Goal: Task Accomplishment & Management: Manage account settings

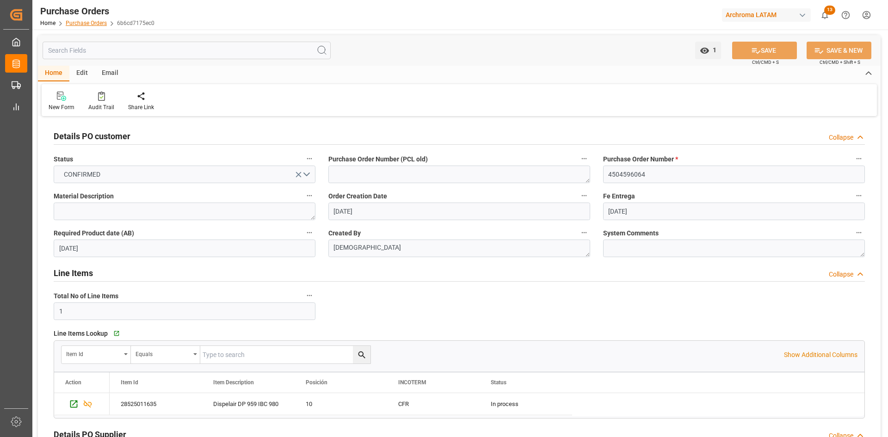
click at [85, 24] on link "Purchase Orders" at bounding box center [86, 23] width 41 height 6
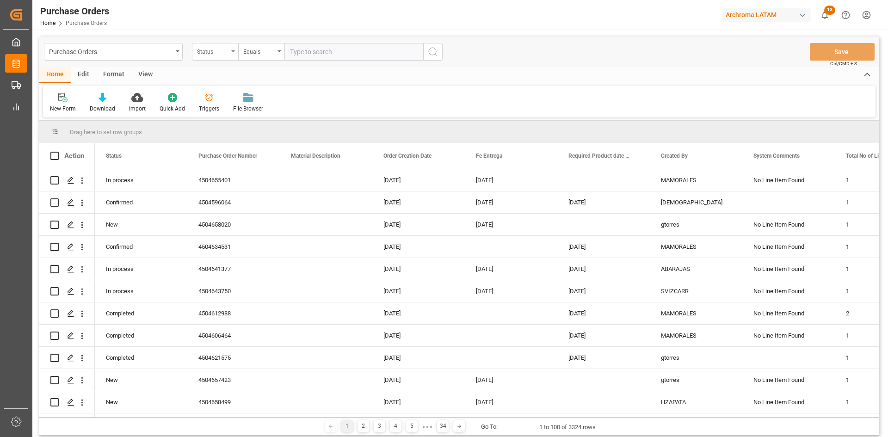
click at [227, 50] on div "Status" at bounding box center [212, 50] width 31 height 11
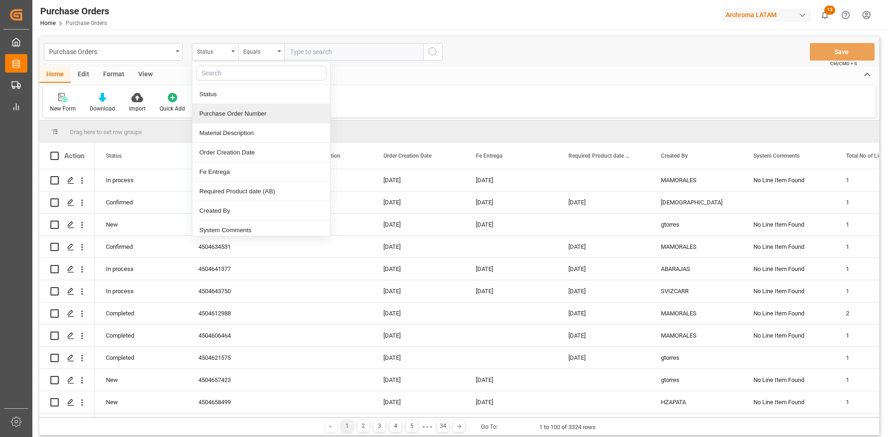
click at [237, 115] on div "Purchase Order Number" at bounding box center [261, 113] width 138 height 19
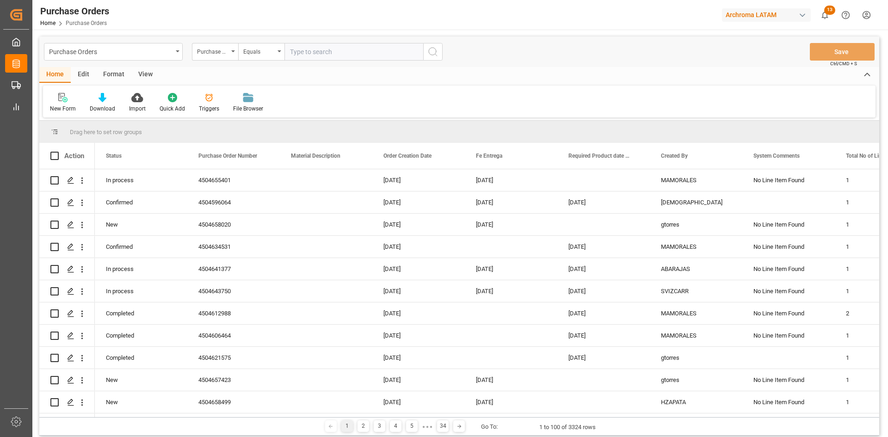
click at [306, 53] on input "text" at bounding box center [353, 52] width 139 height 18
paste input "4504593266"
type input "4504593266"
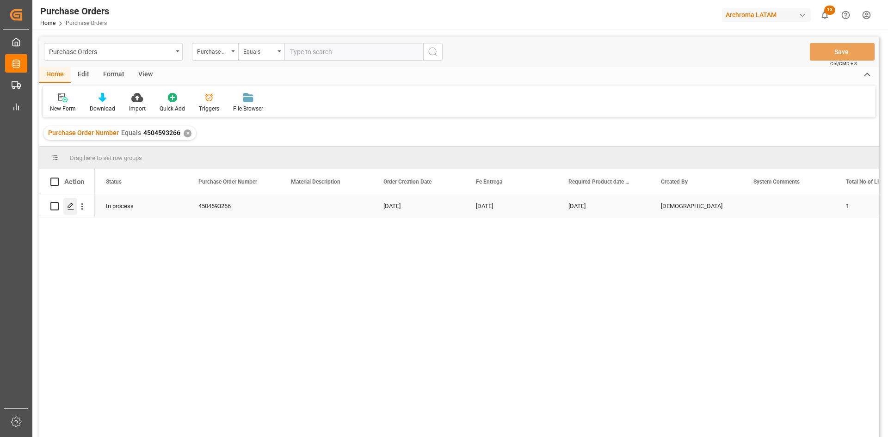
click at [69, 205] on icon "Press SPACE to select this row." at bounding box center [70, 206] width 7 height 7
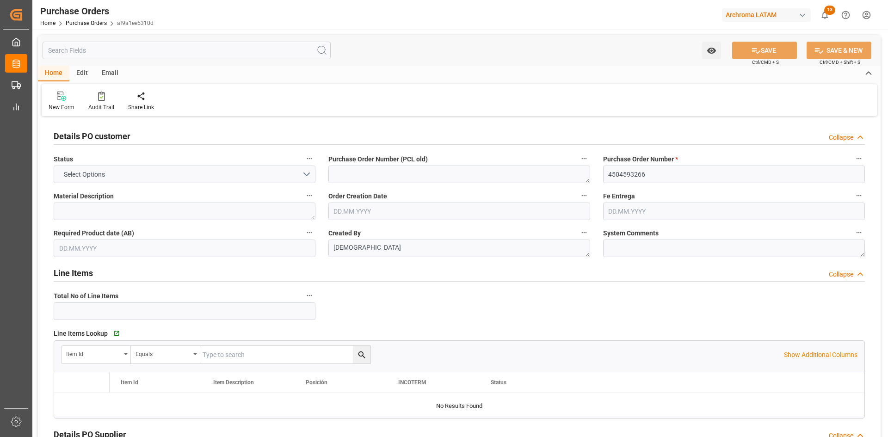
type input "1"
type input "04.03.2025"
type input "03.09.2025"
type input "25.08.2025"
type input "02.08.2025"
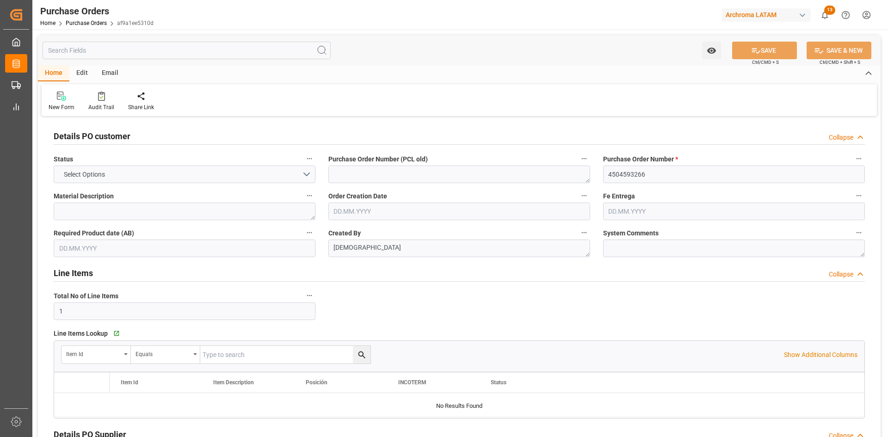
type input "19.09.2025"
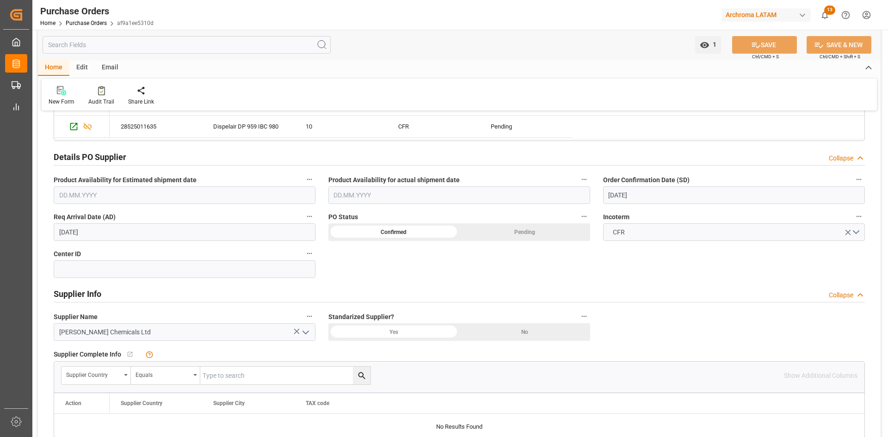
scroll to position [139, 0]
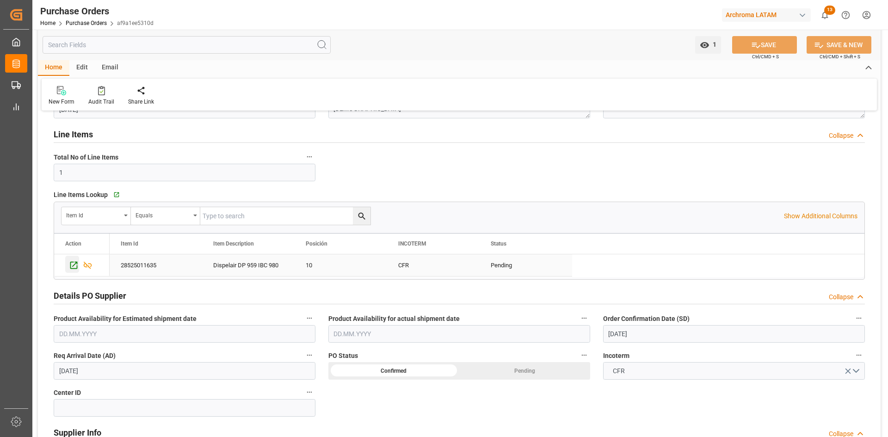
click at [74, 264] on icon "Press SPACE to select this row." at bounding box center [74, 265] width 10 height 10
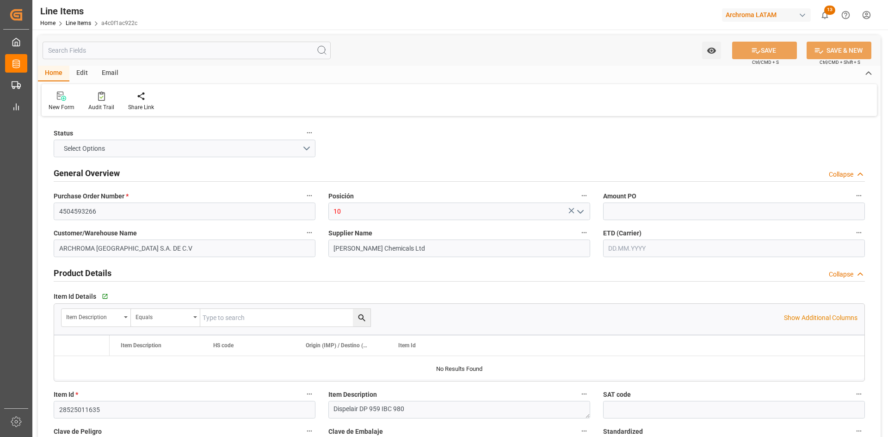
type input "1"
type input "12352400"
type input "18"
type input "17640"
type input "18666"
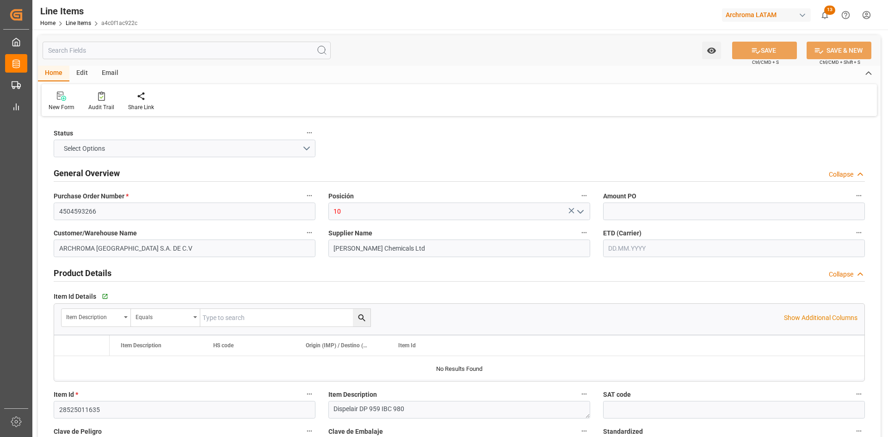
type input "32083"
type input "3402909900"
type input "02.08.2025"
type input "25.07.2025"
type input "28.08.2025 06:37"
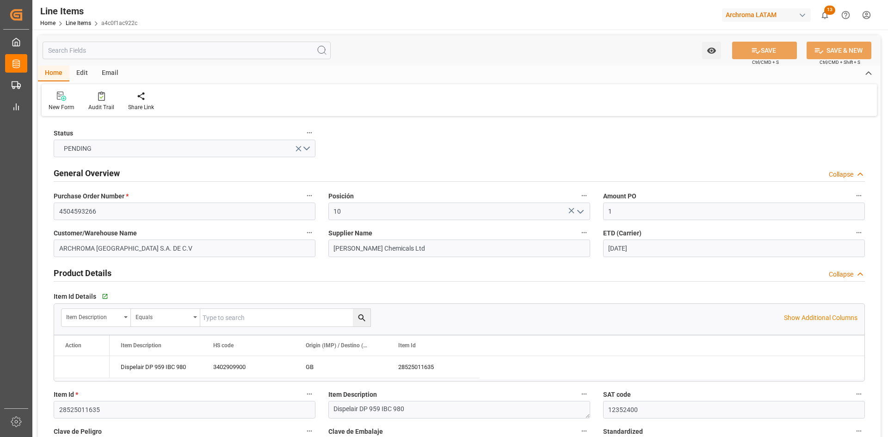
type input "15.03.2025 19:49"
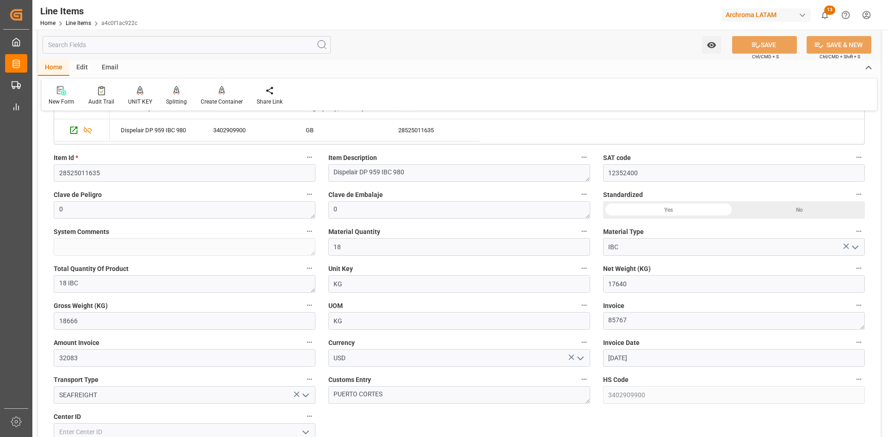
scroll to position [324, 0]
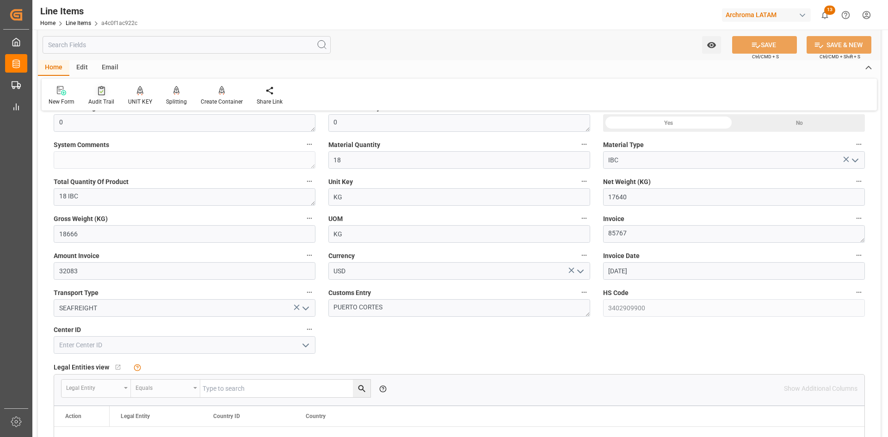
click at [101, 98] on div "Audit Trail" at bounding box center [101, 102] width 26 height 8
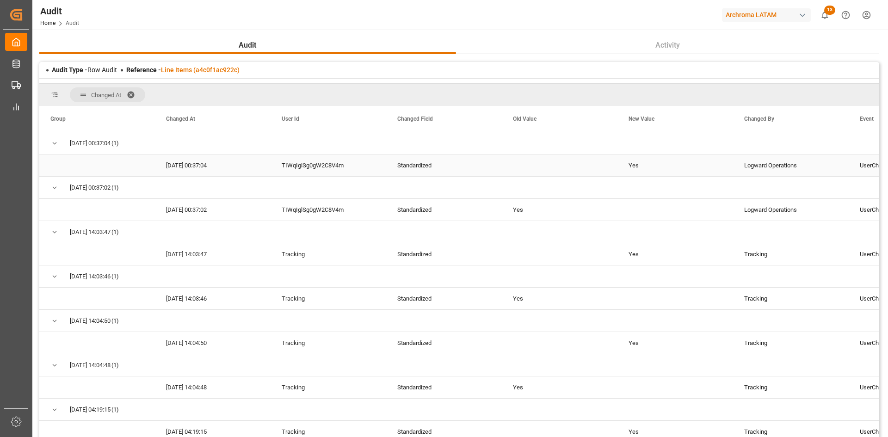
click at [803, 162] on div "Logward Operations" at bounding box center [791, 165] width 116 height 22
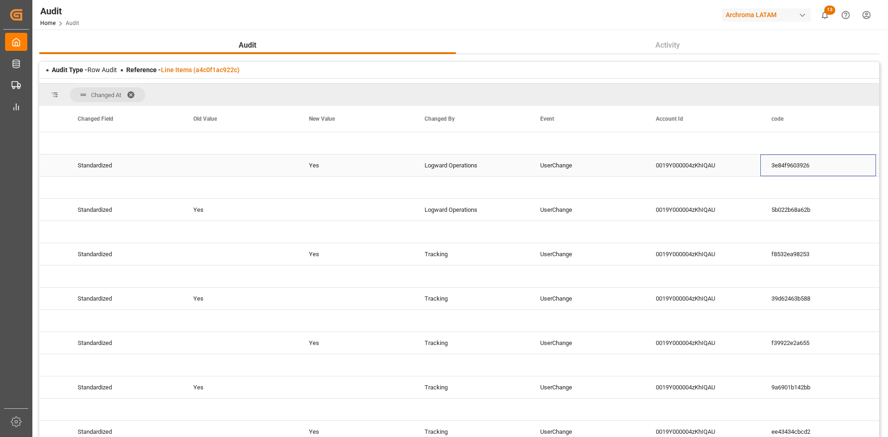
scroll to position [0, 435]
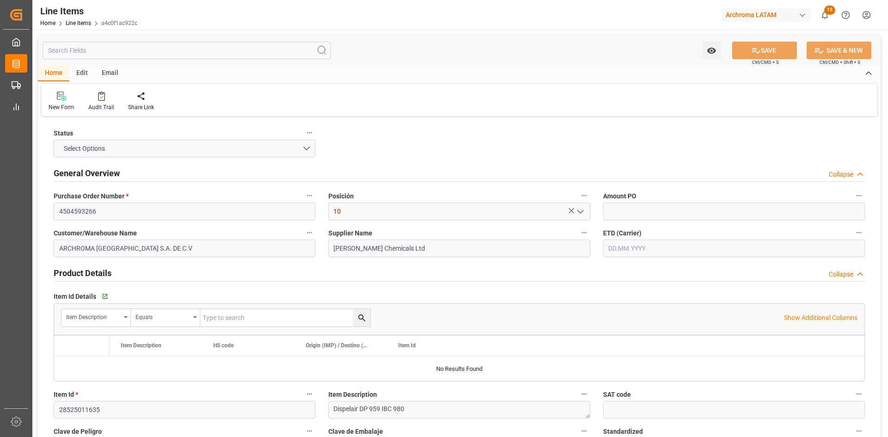
type input "1"
type input "12352400"
type input "18"
type input "17640"
type input "18666"
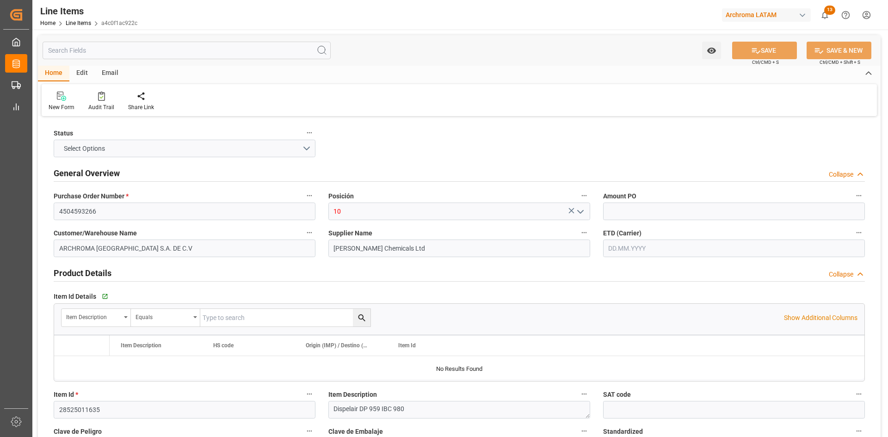
type input "32083"
type input "3402909900"
type input "25"
type input "02.08.2025"
type input "25.07.2025"
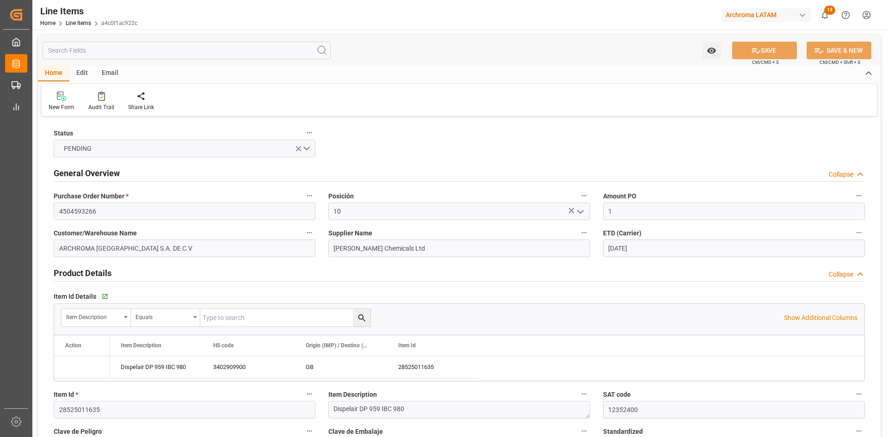
type input "28.08.2025 06:37"
type input "15.03.2025 19:49"
type input "04.03.2025"
type input "02.08.2025"
type input "25.08.2025"
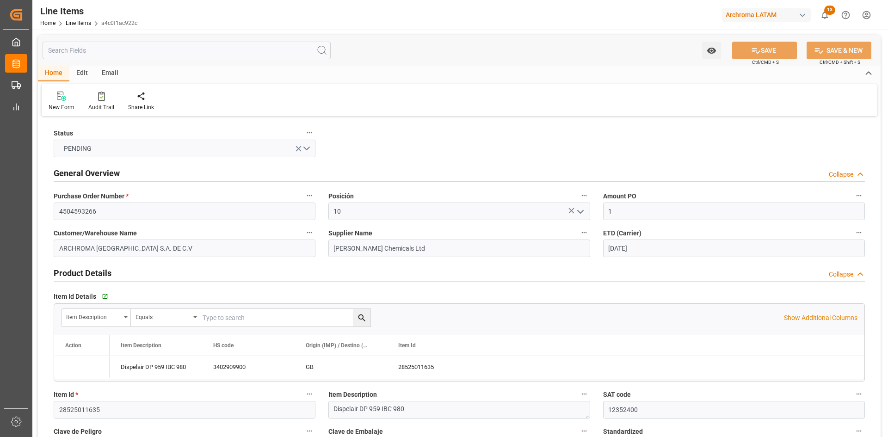
type input "19.09.2025"
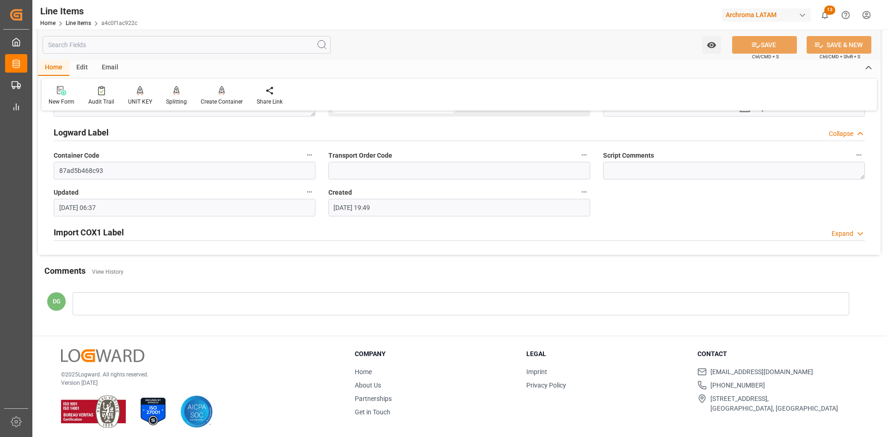
scroll to position [774, 0]
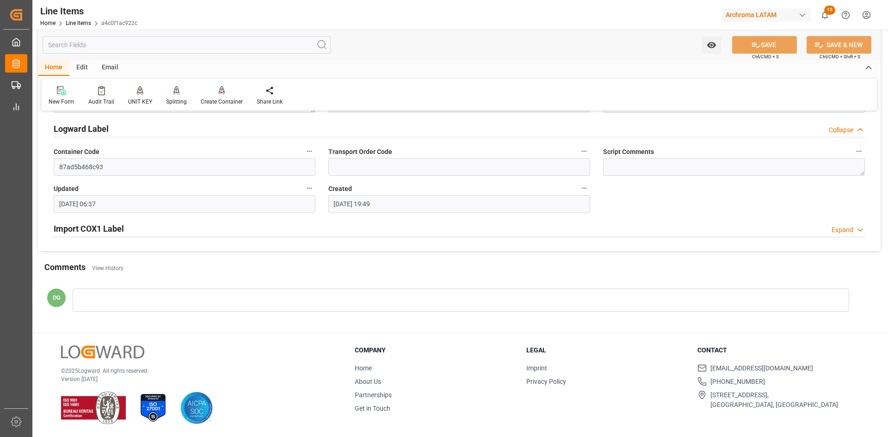
click at [110, 223] on h2 "Import COX1 Label" at bounding box center [89, 228] width 70 height 12
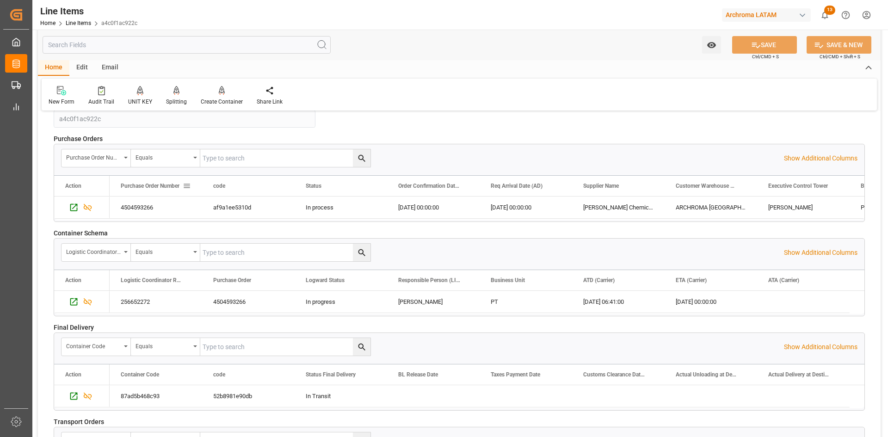
scroll to position [1237, 0]
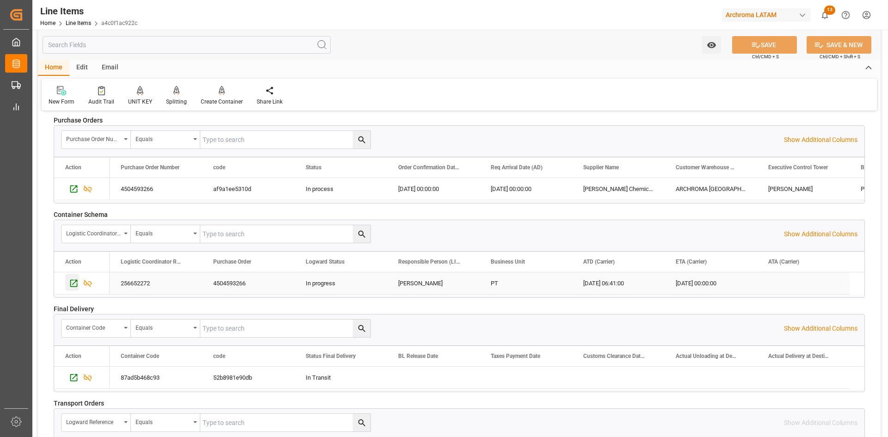
click at [72, 283] on icon "Press SPACE to select this row." at bounding box center [74, 283] width 10 height 10
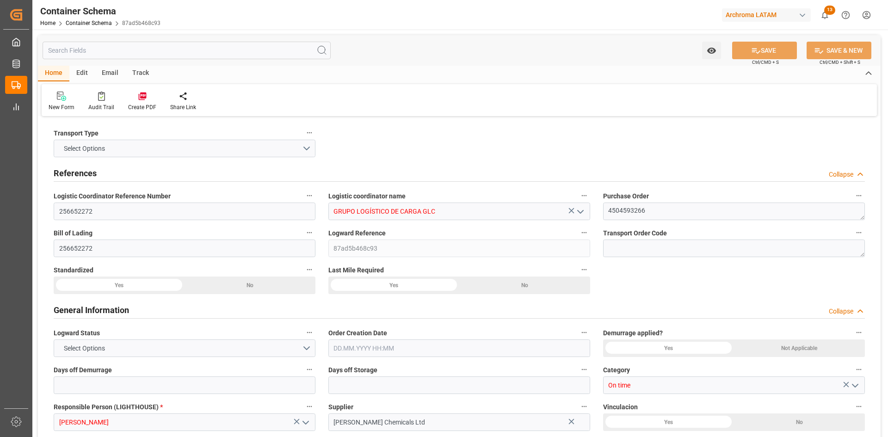
type input "256652272"
type input "GRUPO LOGÍSTICO DE CARGA GLC"
type textarea "4504593266"
type input "256652272"
type input "87ad5b468c93"
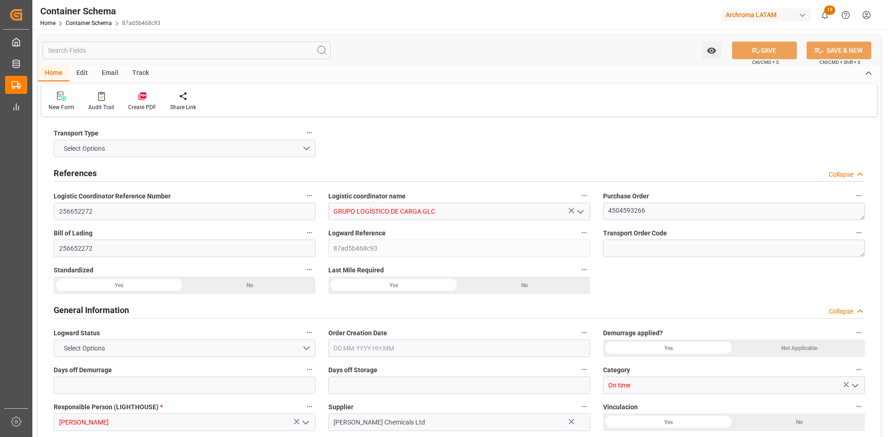
type input "On time"
type input "[PERSON_NAME]"
type input "Blackburn Chemicals Ltd"
type input "Document Sent"
type input "PUERTO CORTES"
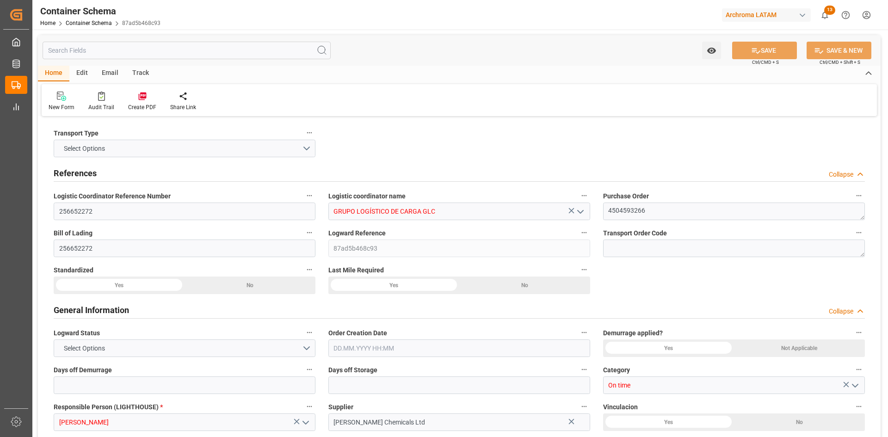
type input "PT"
type textarea "IBC"
type input "18 IBC"
type input "ARCHROMA HONDURAS S.A. DE C.V"
type textarea "INHDELVA SUR, 800 MTS CARRETERA A LA JUTOSA, CHOLOMA, HONDURAS, CORTES,ZONA LIB…"
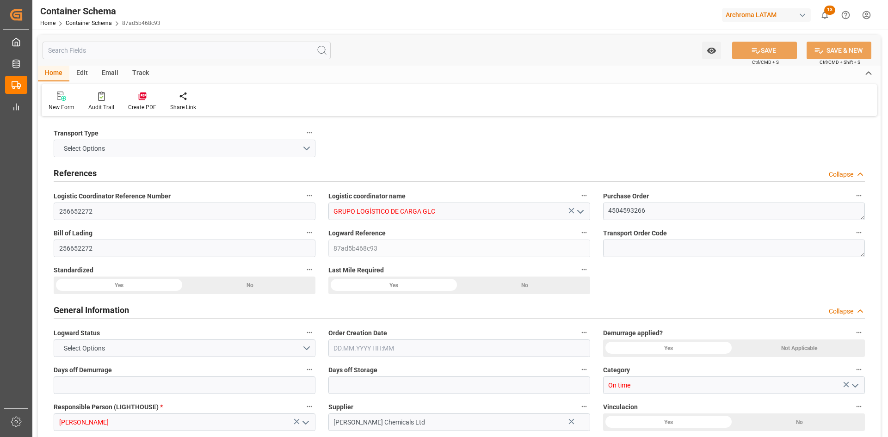
type input "MASTER"
type input "CFR"
type input "Truck"
type input "Sea Ship"
type input "Truck"
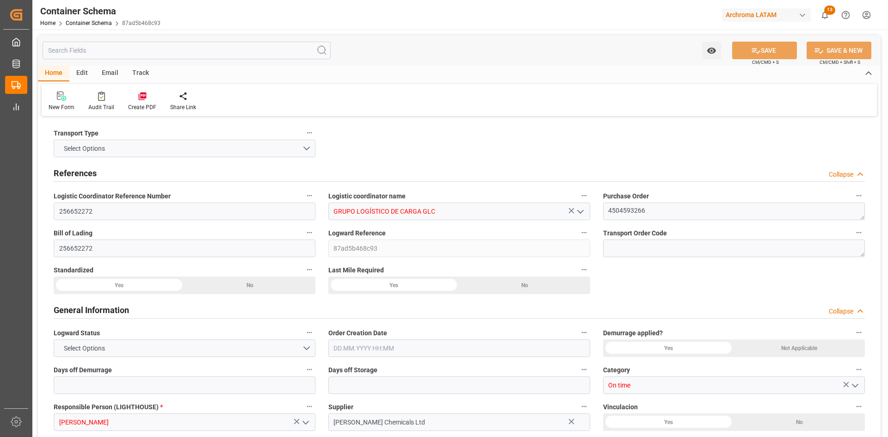
type input "FCL"
type input "TLLU8162196"
type input "AC CONTAINER LINE GMBH"
type input "MAEU"
type input "Southampton"
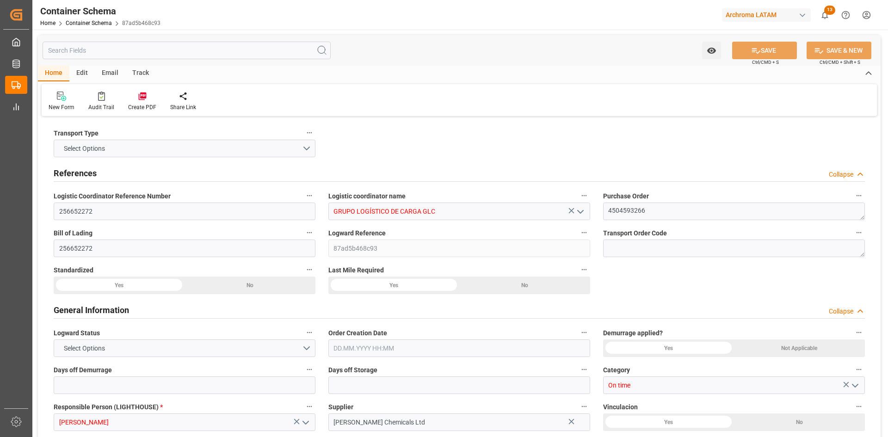
type input "Puerto Cortés"
type input "MAERSK BAHAMAS"
type input "531S"
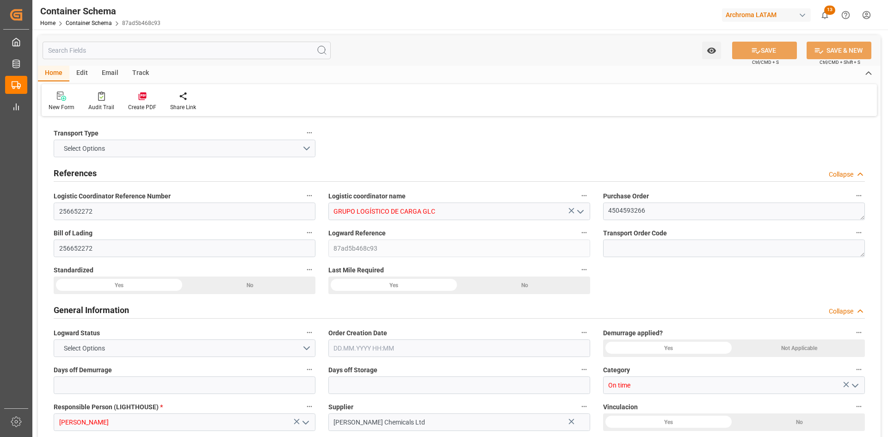
type input "531S"
type input "0"
type input "3"
type input "1"
type input "18"
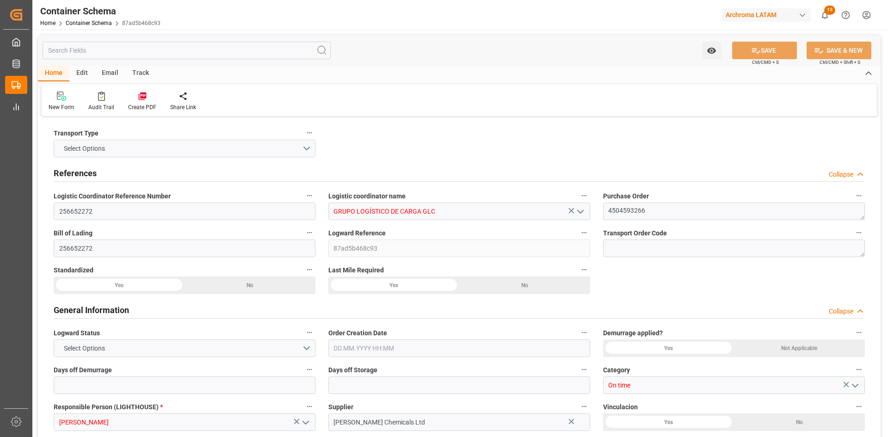
type input "17640"
type input "18666"
type input "Maersk"
type input "Maersk Line AS"
type input "GBSOU"
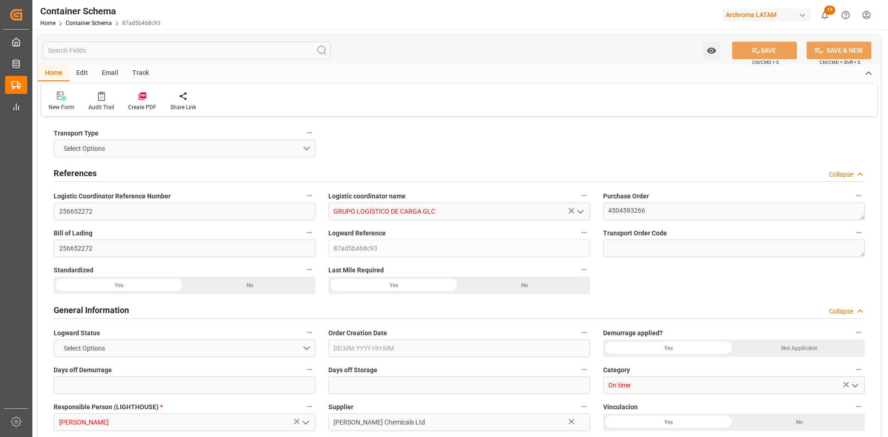
type input "HNPCR"
type input "9697026"
type input "01.08.2025 16:00"
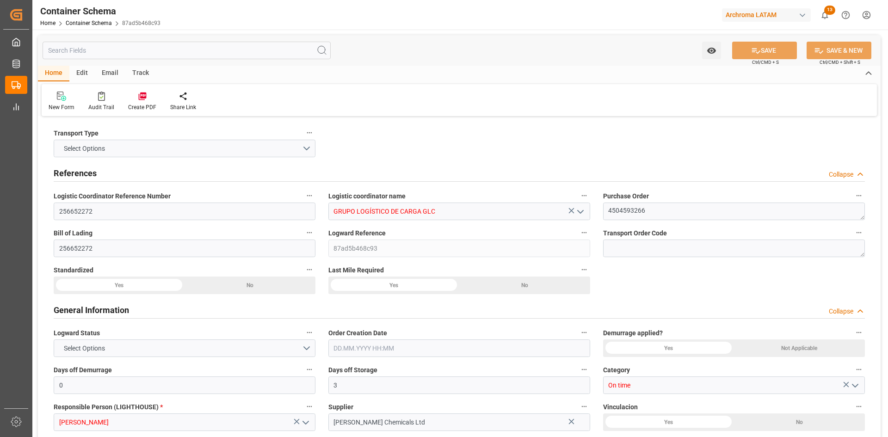
type input "01.08.2025"
type input "19.08.2025"
type input "26.07.2025 04:57"
type input "02.08.2025 00:00"
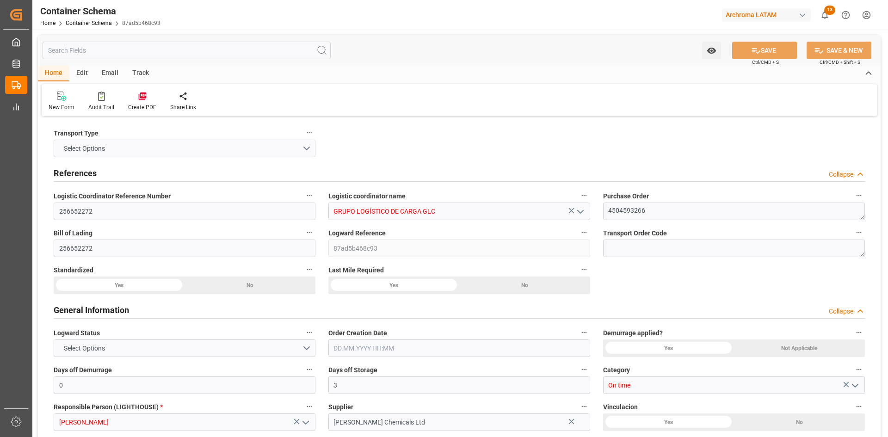
type input "02.08.2025 00:00"
type input "02.08.2025 06:41"
type input "19.09.2025 00:00"
type input "19.09.2025 13:30"
type input "19.09.2025 00:00"
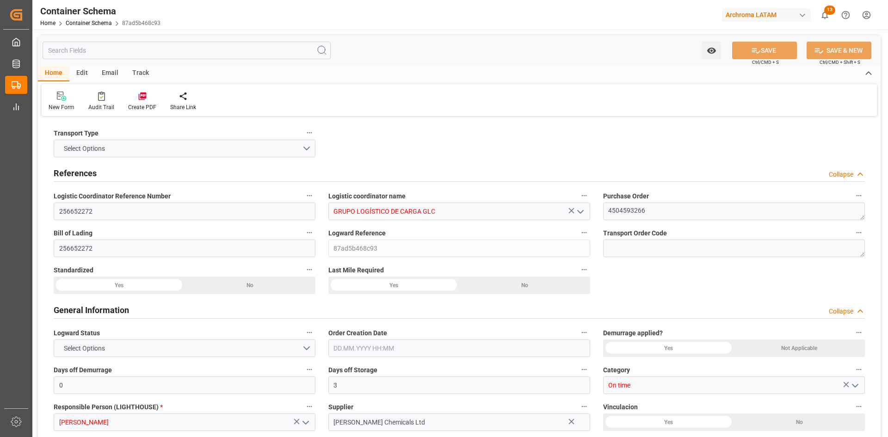
type input "19.09.2025 13:30"
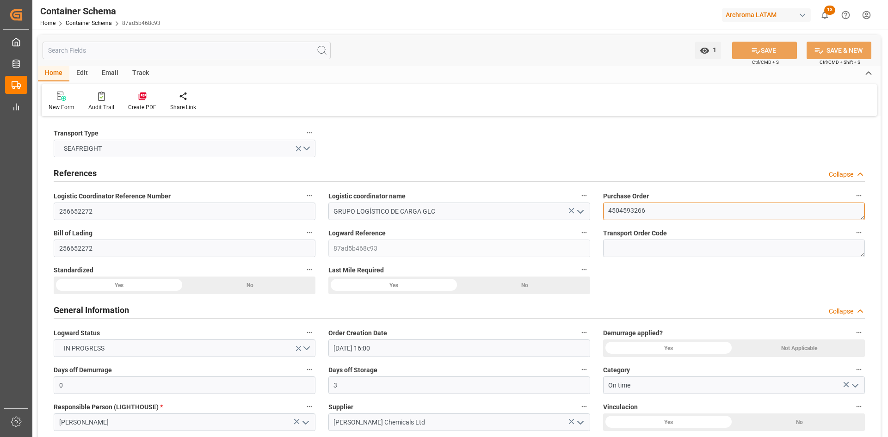
click at [637, 212] on textarea "4504593266" at bounding box center [734, 212] width 262 height 18
click at [104, 22] on link "Container Schema" at bounding box center [89, 23] width 46 height 6
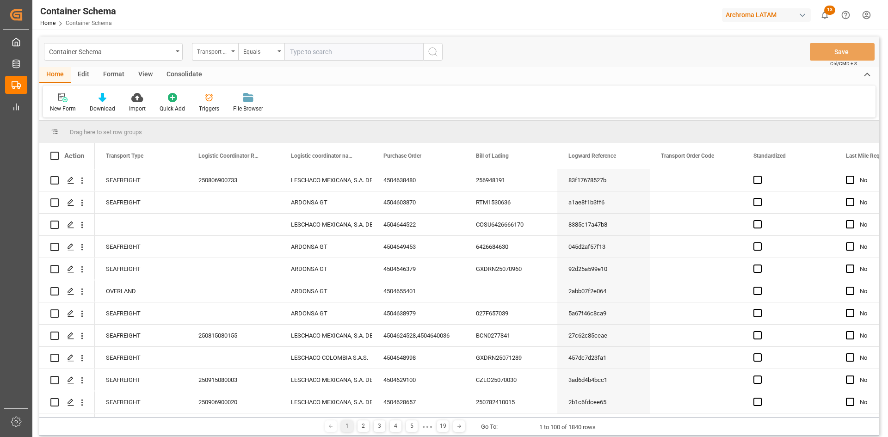
click at [232, 55] on div "Transport Type" at bounding box center [215, 52] width 46 height 18
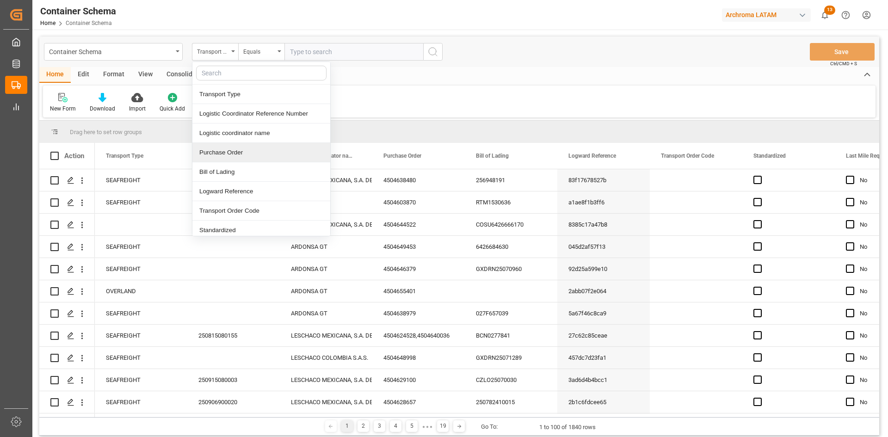
click at [245, 150] on div "Purchase Order" at bounding box center [261, 152] width 138 height 19
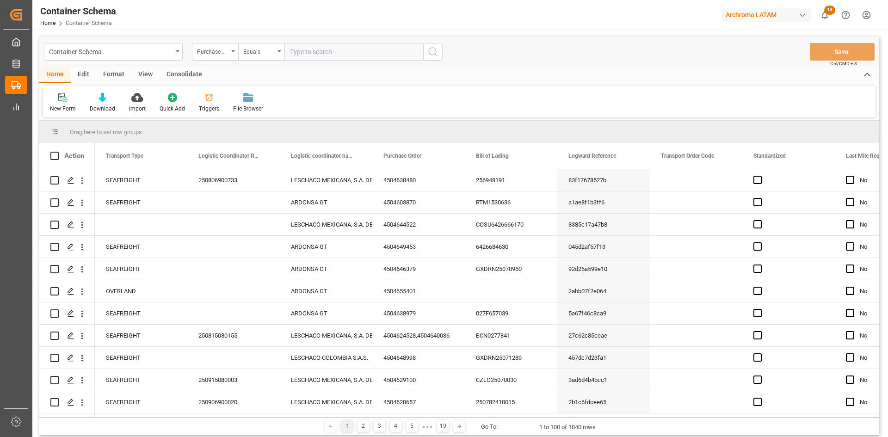
click at [319, 51] on input "text" at bounding box center [353, 52] width 139 height 18
paste input "4504585686"
type input "4504585686"
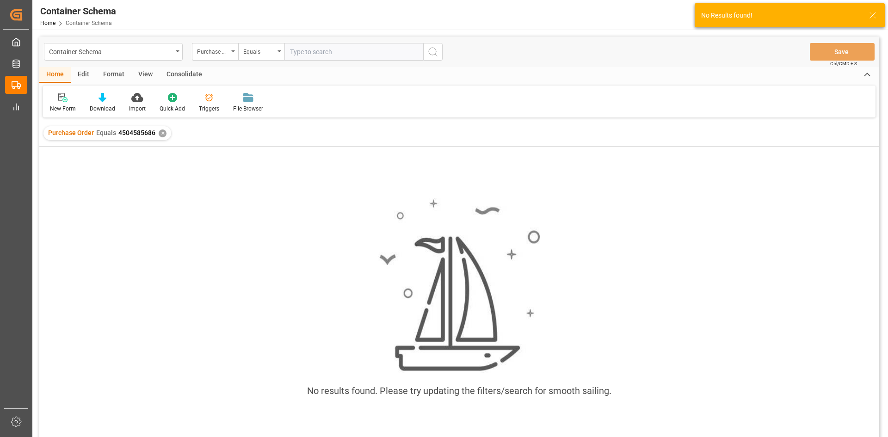
click at [160, 133] on div "✕" at bounding box center [163, 133] width 8 height 8
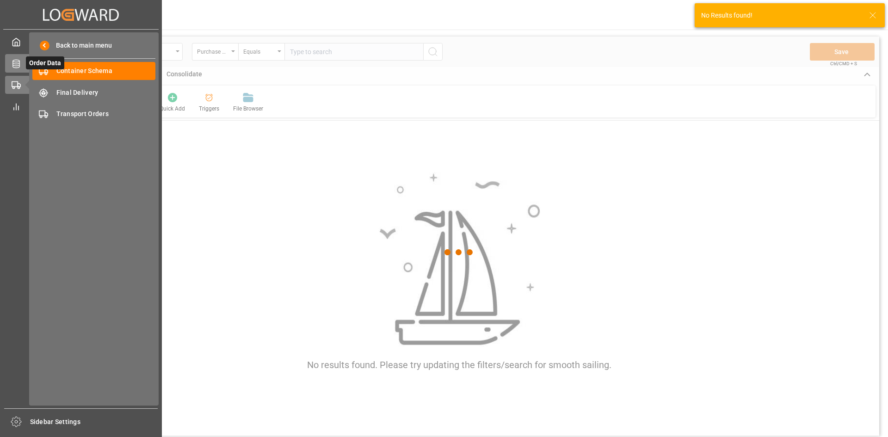
click at [18, 64] on icon at bounding box center [15, 64] width 7 height 8
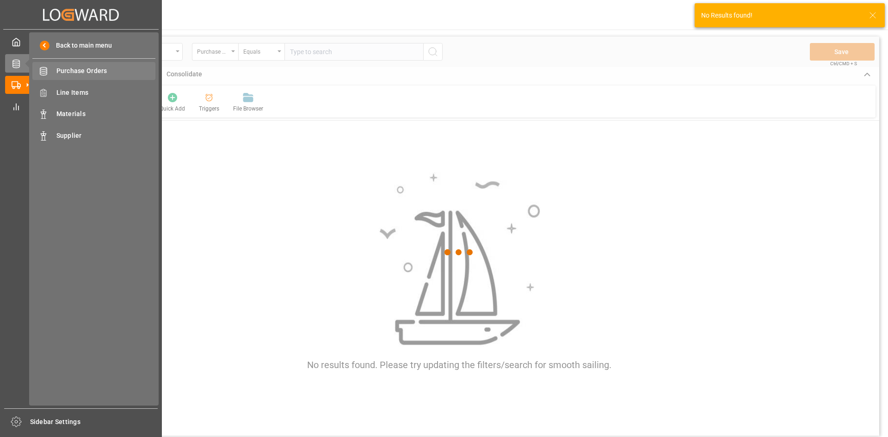
click at [92, 74] on span "Purchase Orders" at bounding box center [105, 71] width 99 height 10
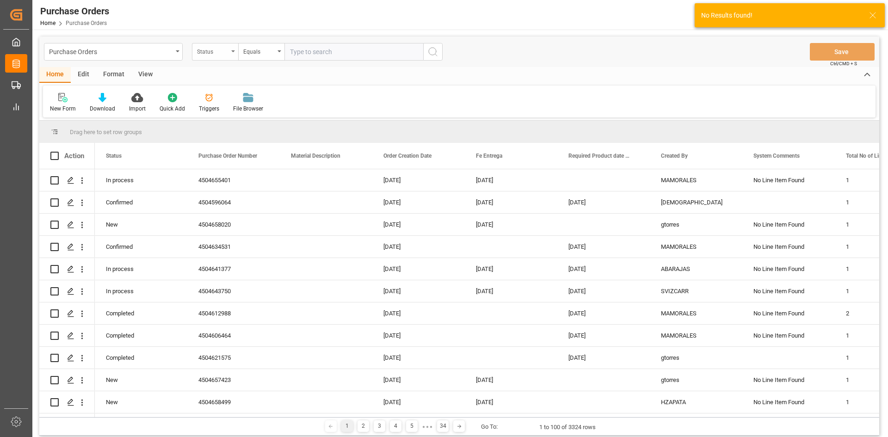
click at [219, 56] on div "Status" at bounding box center [215, 52] width 46 height 18
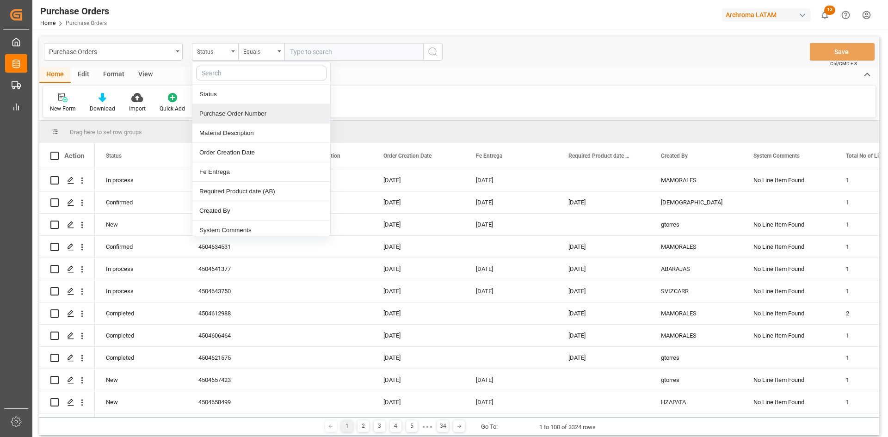
click at [264, 114] on div "Purchase Order Number" at bounding box center [261, 113] width 138 height 19
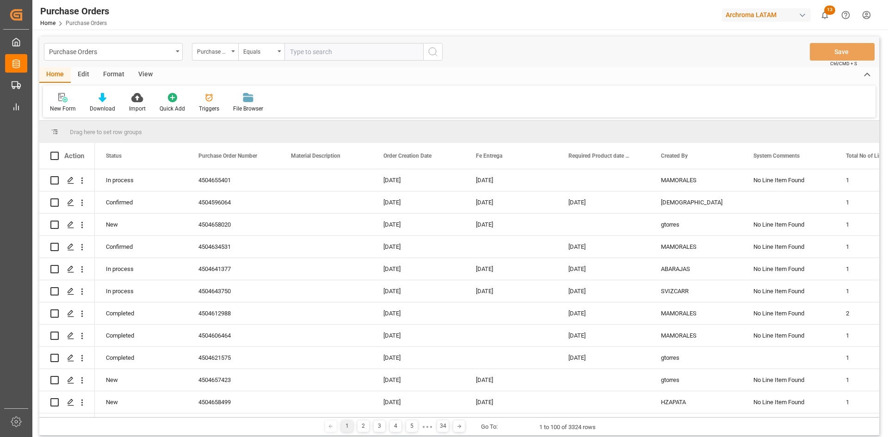
click at [308, 51] on input "text" at bounding box center [353, 52] width 139 height 18
paste input "4504585686"
type input "4504585686"
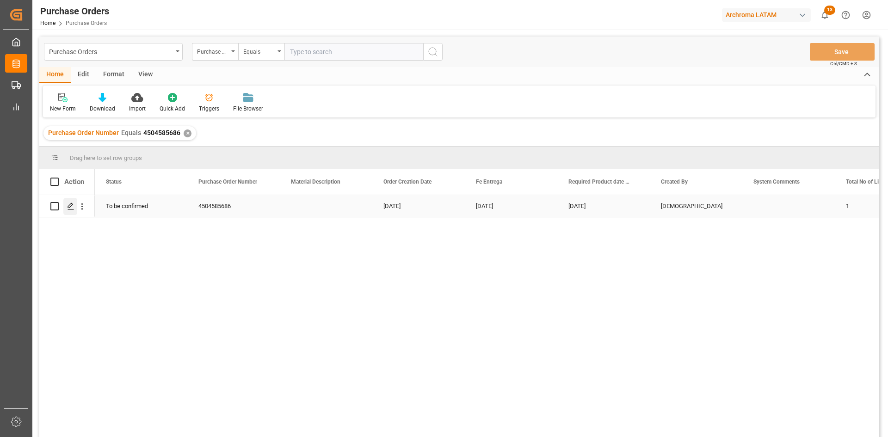
click at [72, 210] on icon "Press SPACE to select this row." at bounding box center [70, 206] width 7 height 7
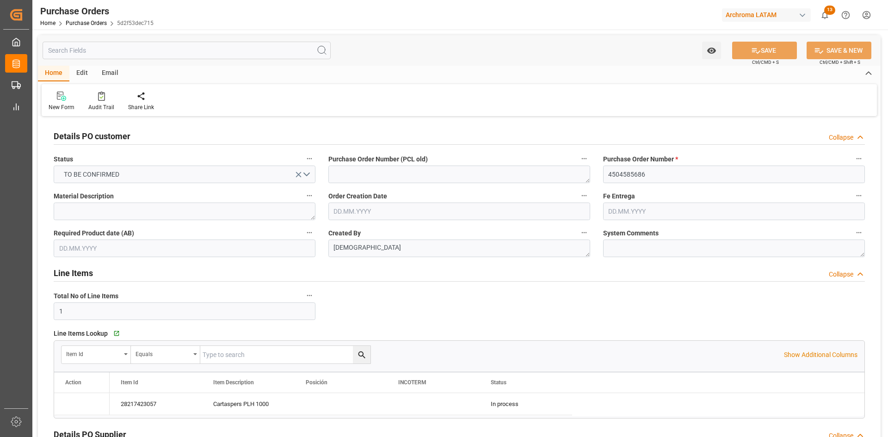
type input "12.02.2025"
type input "20.09.2025"
type input "25.08.2025"
click at [87, 23] on link "Purchase Orders" at bounding box center [86, 23] width 41 height 6
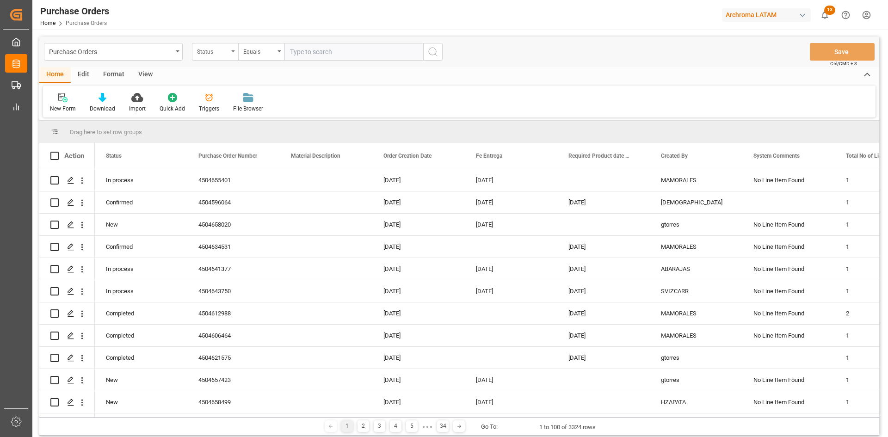
drag, startPoint x: 229, startPoint y: 52, endPoint x: 231, endPoint y: 58, distance: 6.9
click at [229, 53] on div "Status" at bounding box center [215, 52] width 46 height 18
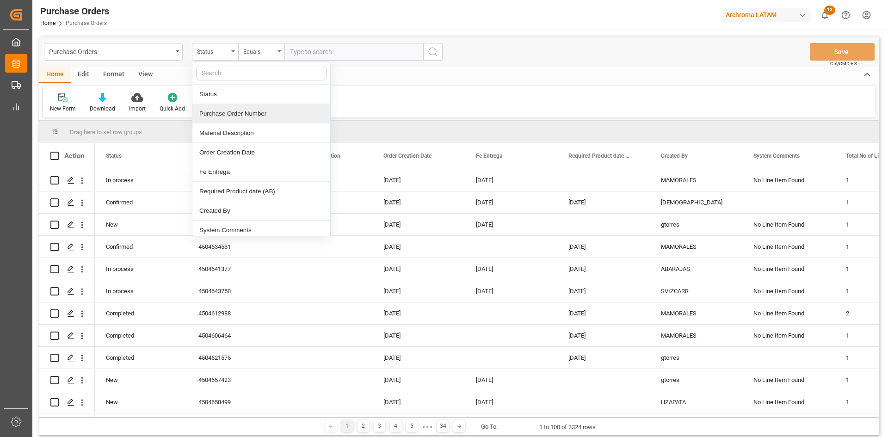
click at [259, 117] on div "Purchase Order Number" at bounding box center [261, 113] width 138 height 19
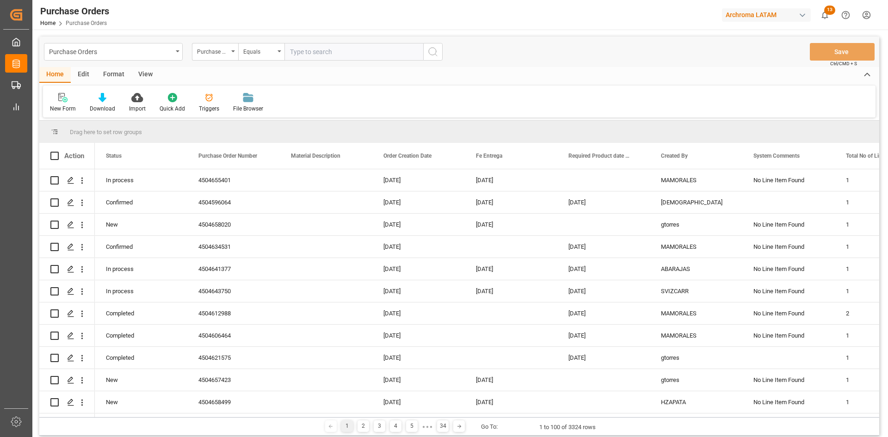
click at [324, 51] on input "text" at bounding box center [353, 52] width 139 height 18
paste input "4504639566"
type input "4504639566"
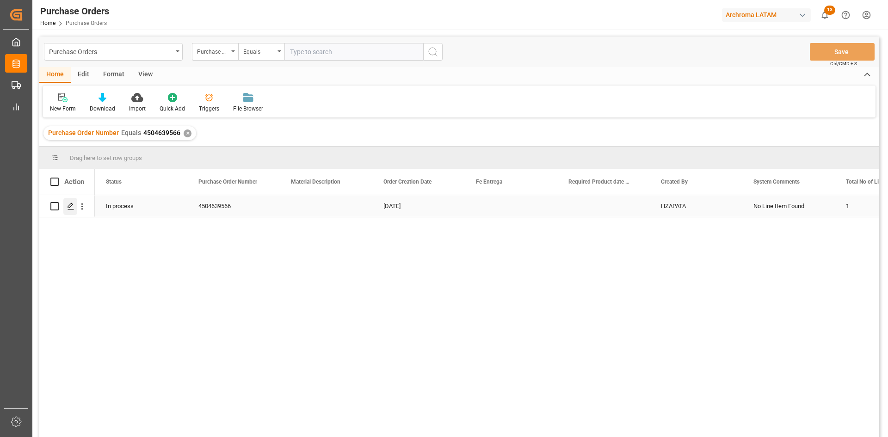
click at [67, 209] on icon "Press SPACE to select this row." at bounding box center [70, 206] width 7 height 7
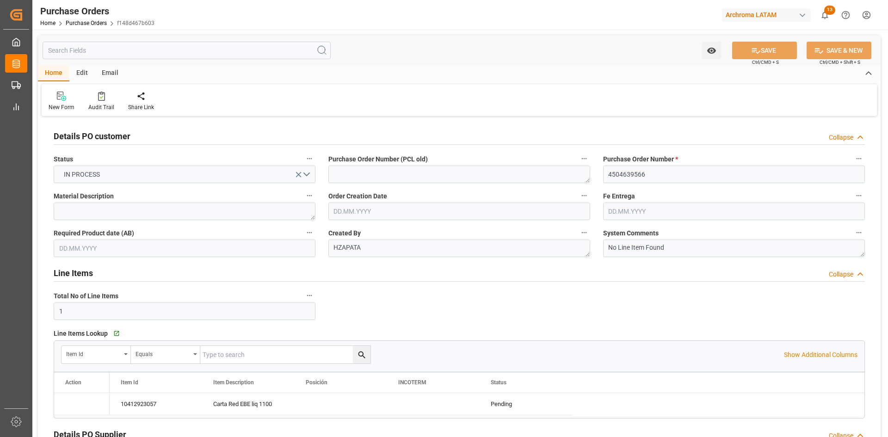
type input "04.07.2025"
type input "02.08.2025"
type input "13.08.2025"
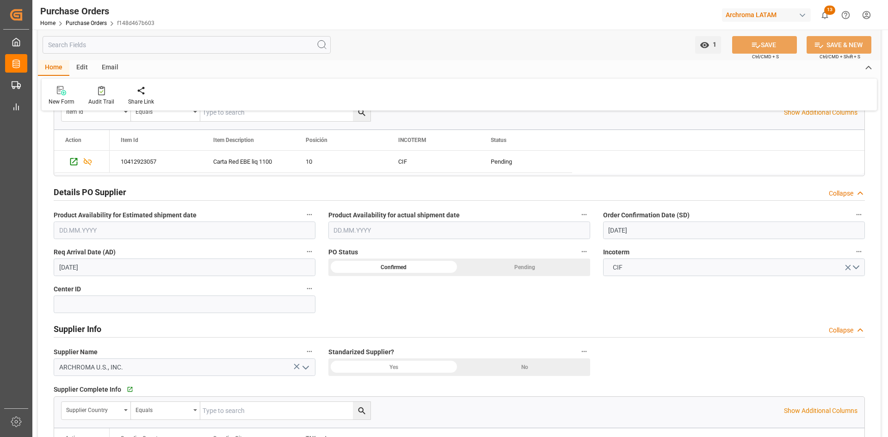
scroll to position [186, 0]
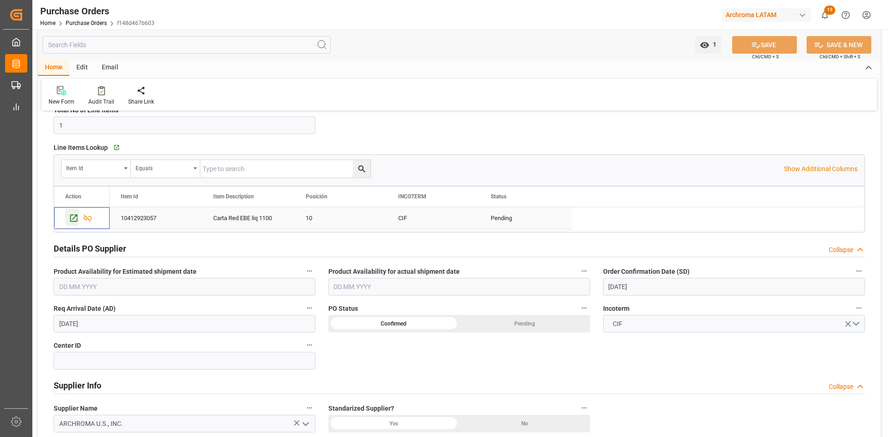
click at [69, 216] on icon "Press SPACE to select this row." at bounding box center [74, 218] width 10 height 10
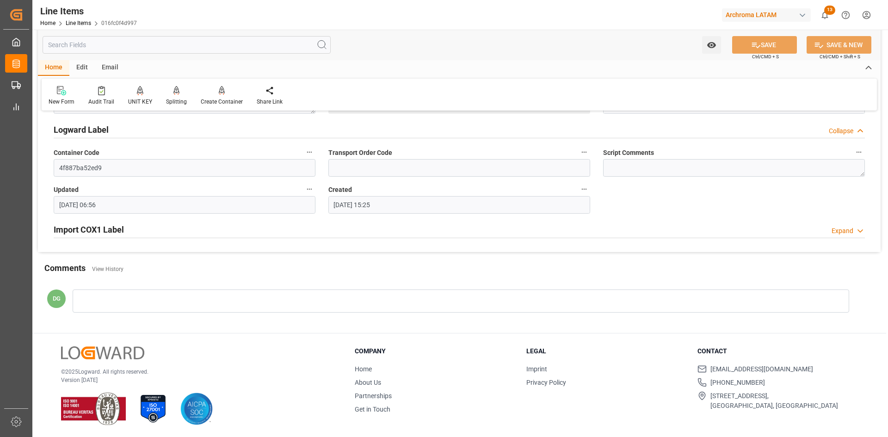
scroll to position [774, 0]
click at [104, 224] on h2 "Import COX1 Label" at bounding box center [89, 228] width 70 height 12
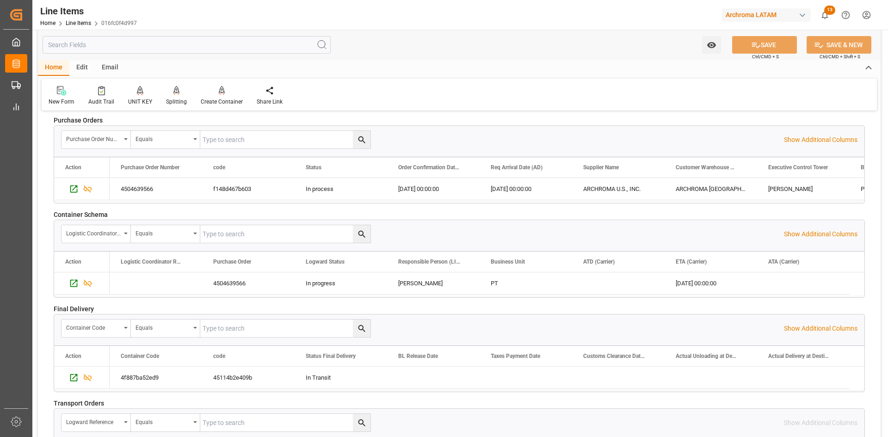
scroll to position [1283, 0]
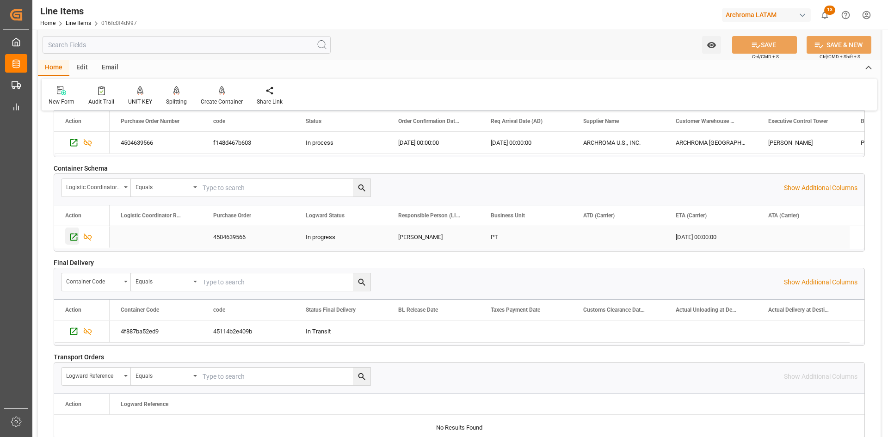
click at [73, 234] on icon "Press SPACE to select this row." at bounding box center [73, 237] width 7 height 7
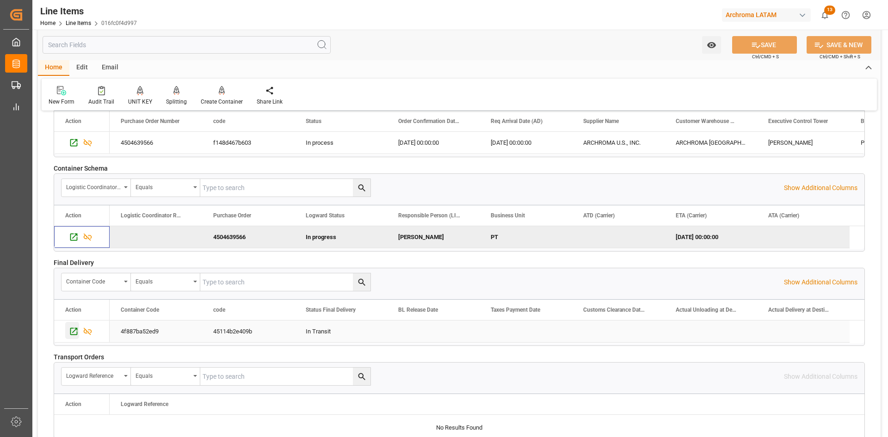
click at [75, 330] on icon "Press SPACE to select this row." at bounding box center [73, 331] width 7 height 7
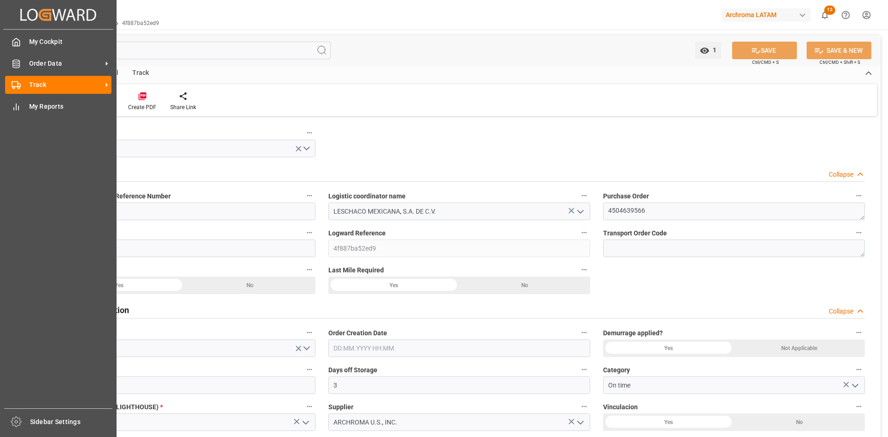
type input "0"
type input "3"
type input "1"
type input "2"
type input "2200"
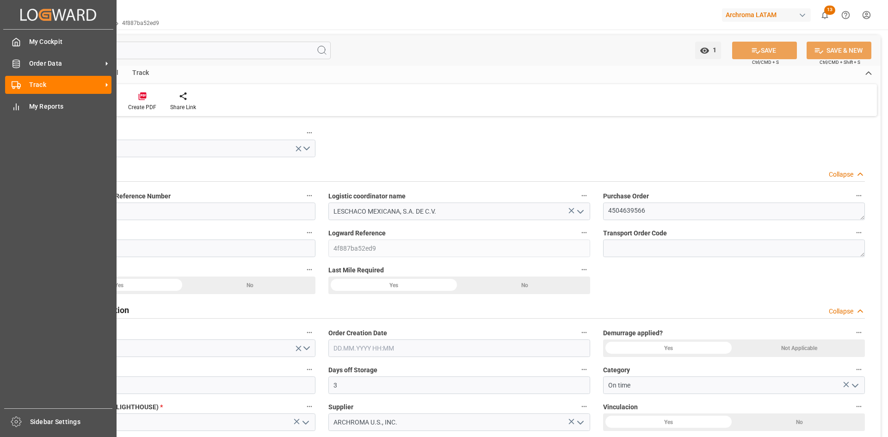
type input "2200"
type input "Maersk"
type input "Maersk Line AS"
type input "USIMV"
type input "PECLL"
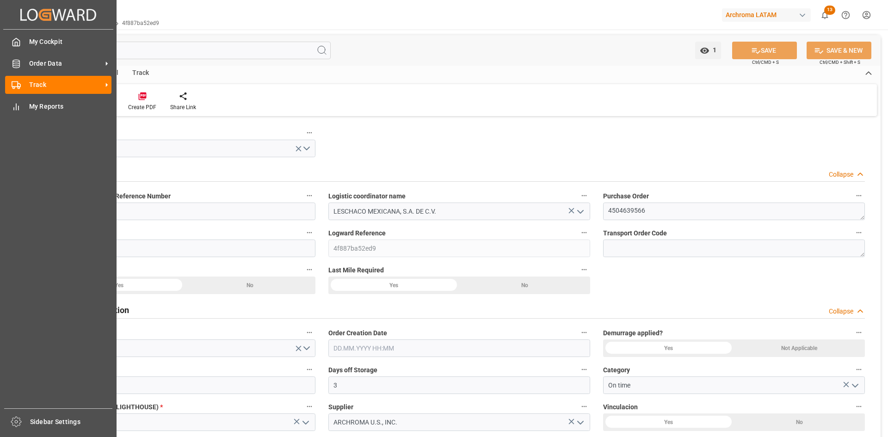
type input "PECLL"
type input "[DATE] 00:00"
type input "[DATE]"
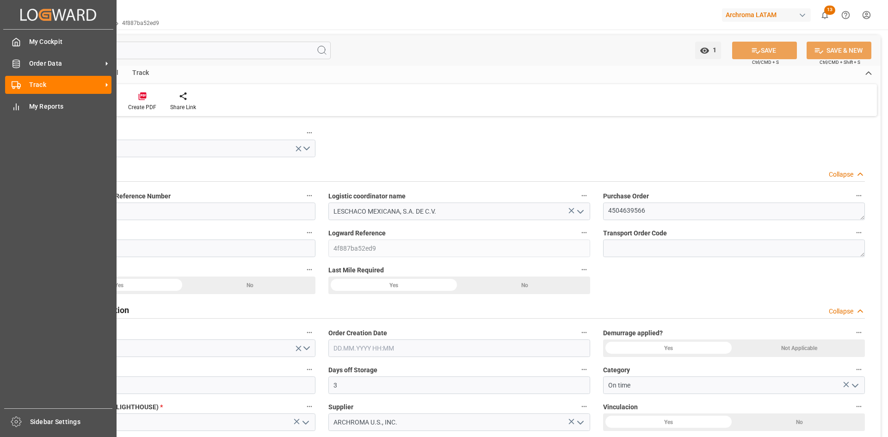
type input "[DATE] 11:00"
type input "[DATE] 00:00"
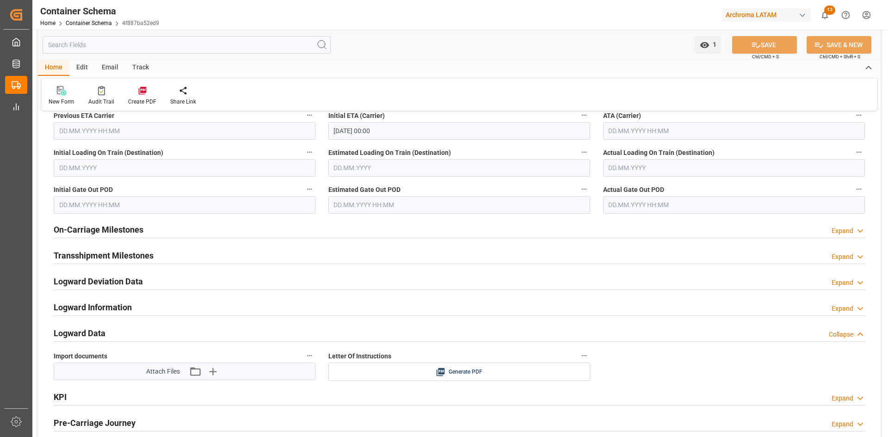
scroll to position [1064, 0]
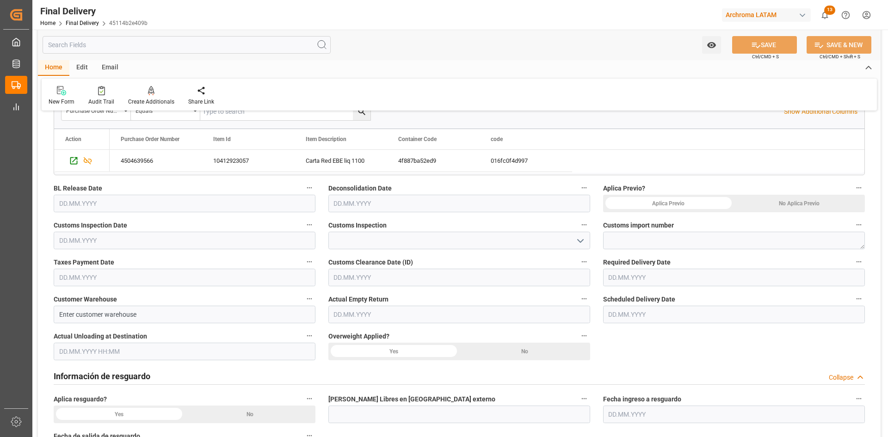
scroll to position [185, 0]
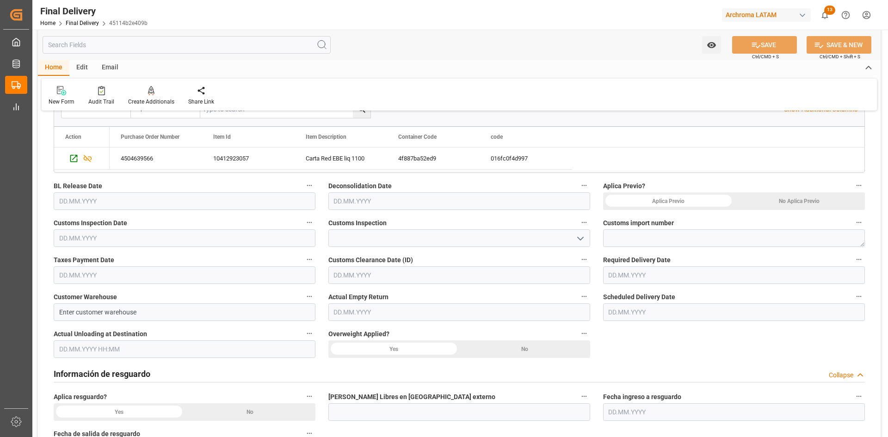
click at [798, 202] on div "No Aplica Previo" at bounding box center [799, 201] width 131 height 18
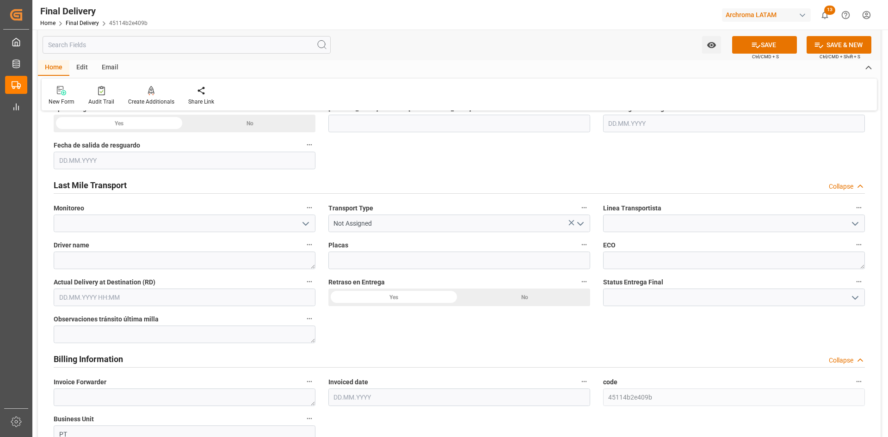
scroll to position [509, 0]
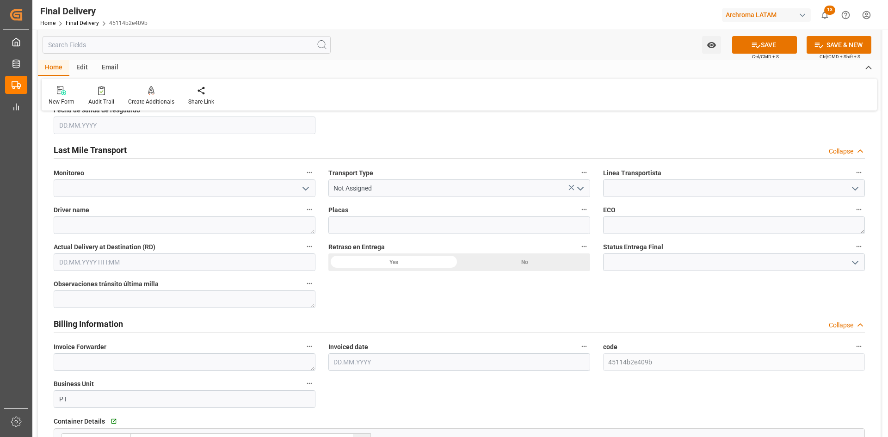
click at [135, 260] on input "text" at bounding box center [185, 262] width 262 height 18
click at [204, 260] on input "text" at bounding box center [185, 262] width 262 height 18
click at [223, 262] on input "text" at bounding box center [185, 262] width 262 height 18
click at [218, 262] on input "text" at bounding box center [185, 262] width 262 height 18
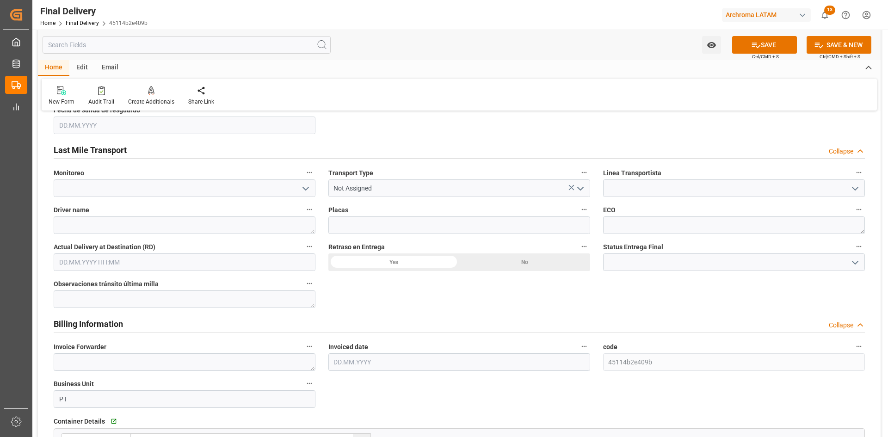
click at [218, 262] on input "text" at bounding box center [185, 262] width 262 height 18
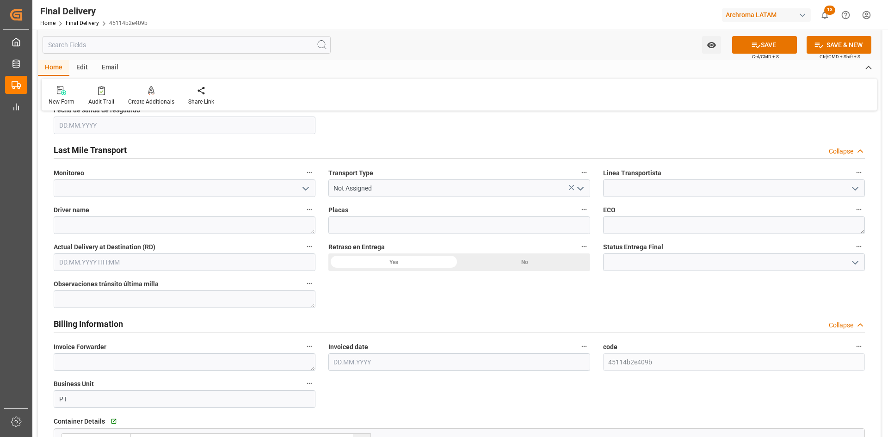
click at [180, 263] on input "text" at bounding box center [185, 262] width 262 height 18
click at [164, 263] on input "text" at bounding box center [185, 262] width 262 height 18
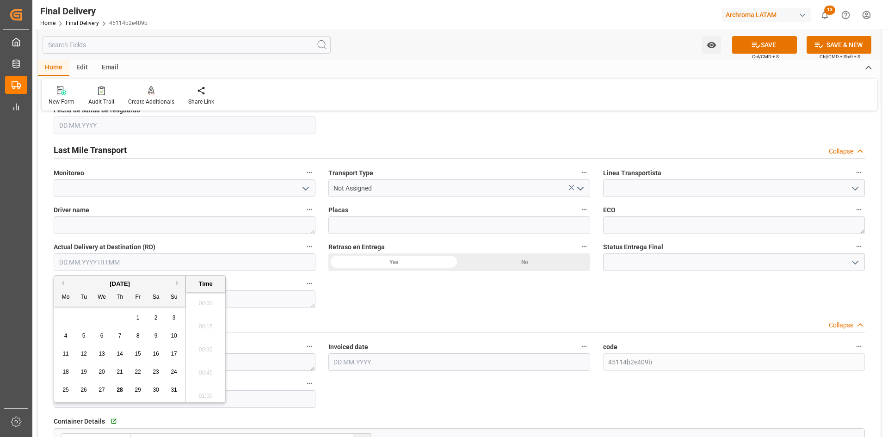
scroll to position [1090, 0]
click at [136, 388] on span "29" at bounding box center [138, 390] width 6 height 6
type input "[DATE] 00:00"
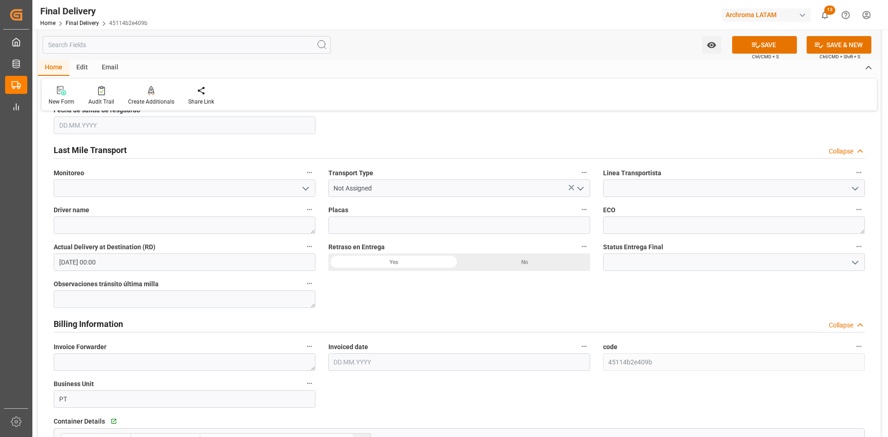
click at [369, 301] on div "BL release Custom inspection Taxes payment Custom clearance Delivered Final Del…" at bounding box center [459, 224] width 843 height 1229
click at [508, 265] on div "No" at bounding box center [524, 262] width 131 height 18
click at [115, 69] on div "Email" at bounding box center [110, 68] width 31 height 16
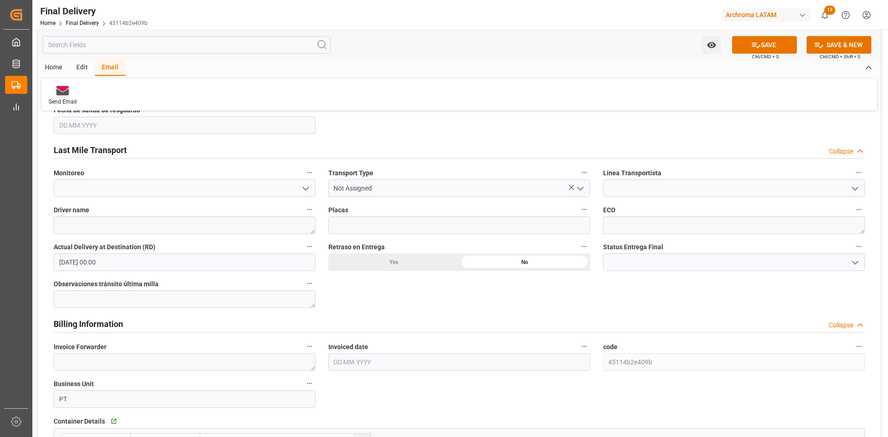
click at [57, 93] on icon at bounding box center [62, 92] width 12 height 6
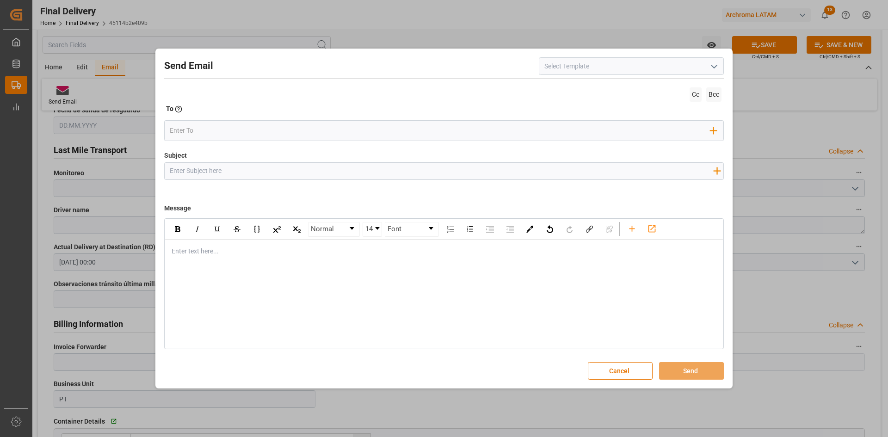
click at [714, 65] on icon "open menu" at bounding box center [713, 66] width 11 height 11
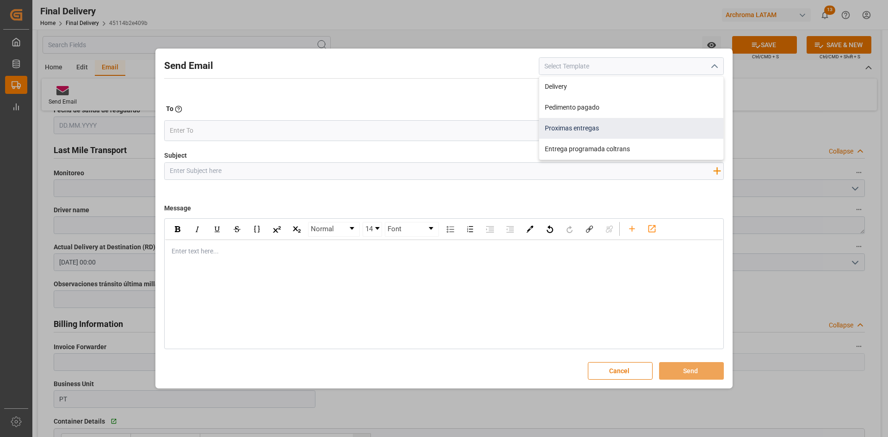
click at [629, 123] on div "Proximas entregas" at bounding box center [631, 128] width 184 height 21
type input "Proximas entregas"
type input "Entregas Semanales"
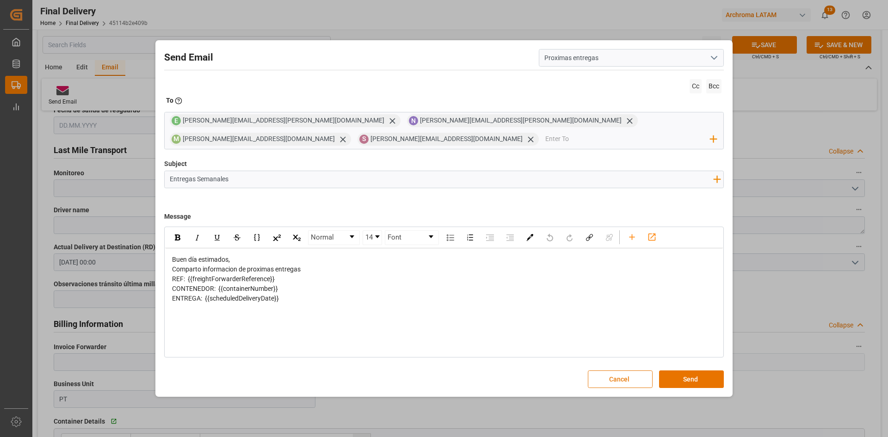
click at [613, 379] on button "Cancel" at bounding box center [620, 379] width 65 height 18
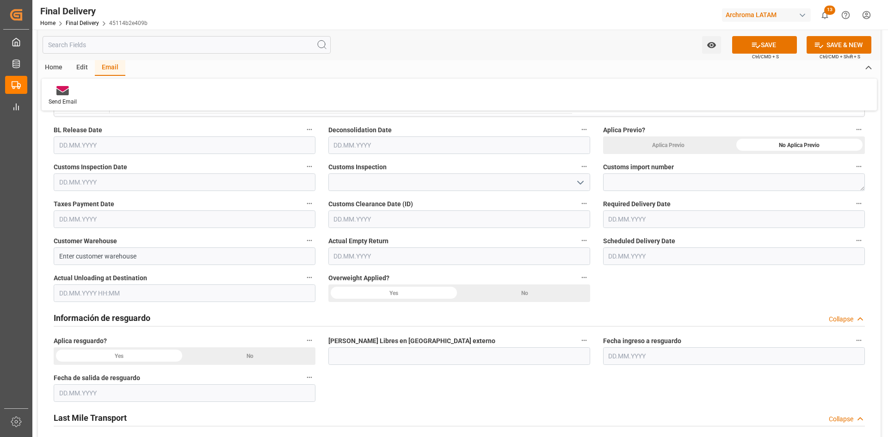
scroll to position [231, 0]
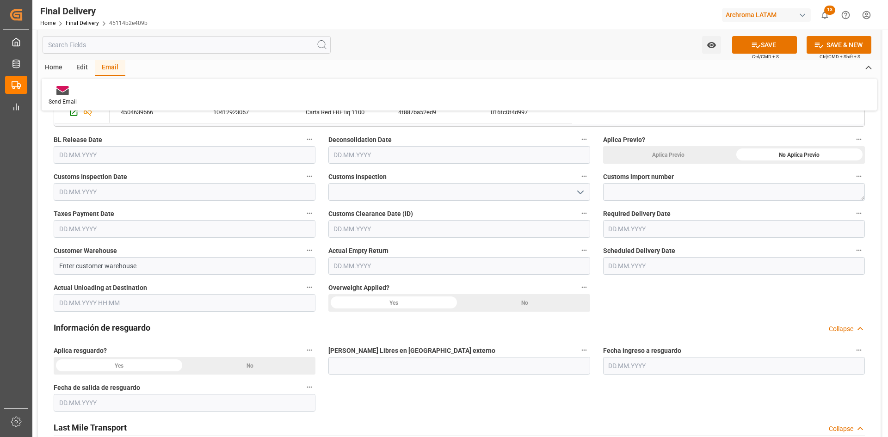
click at [638, 253] on span "Scheduled Delivery Date" at bounding box center [639, 251] width 72 height 10
click at [853, 253] on button "Scheduled Delivery Date" at bounding box center [859, 250] width 12 height 12
click at [638, 259] on div at bounding box center [444, 218] width 888 height 437
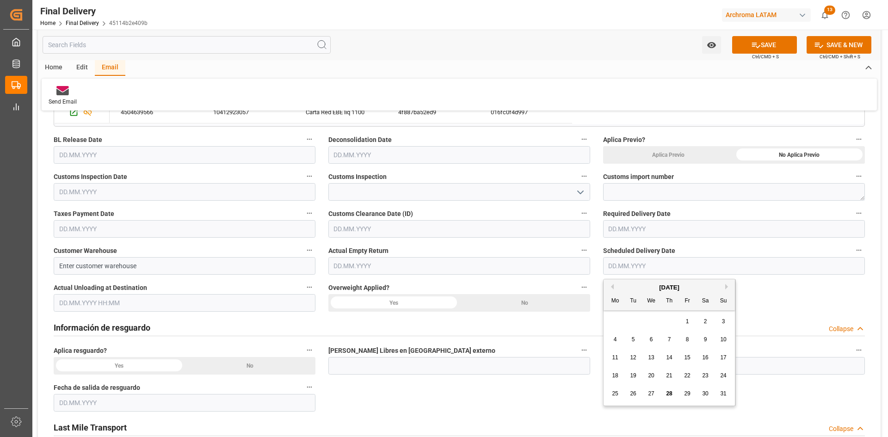
click at [638, 266] on input "text" at bounding box center [734, 266] width 262 height 18
click at [621, 324] on div "28 29 30 31 1 2 3" at bounding box center [669, 322] width 126 height 18
click at [691, 394] on div "29" at bounding box center [688, 393] width 12 height 11
type input "[DATE]"
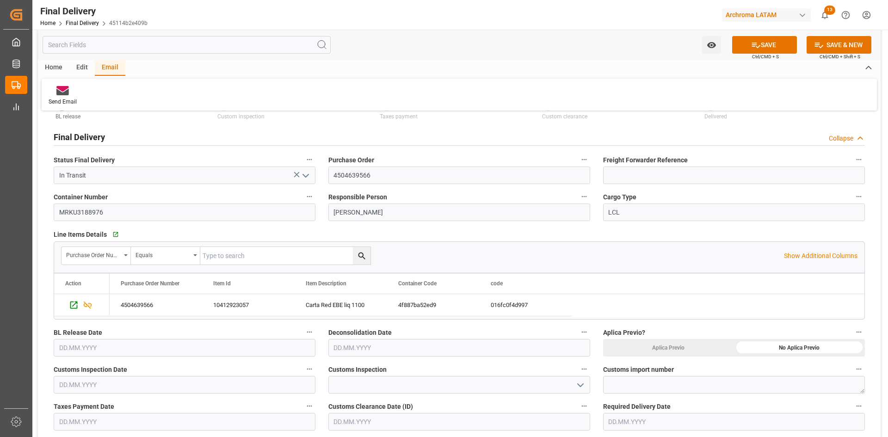
scroll to position [0, 0]
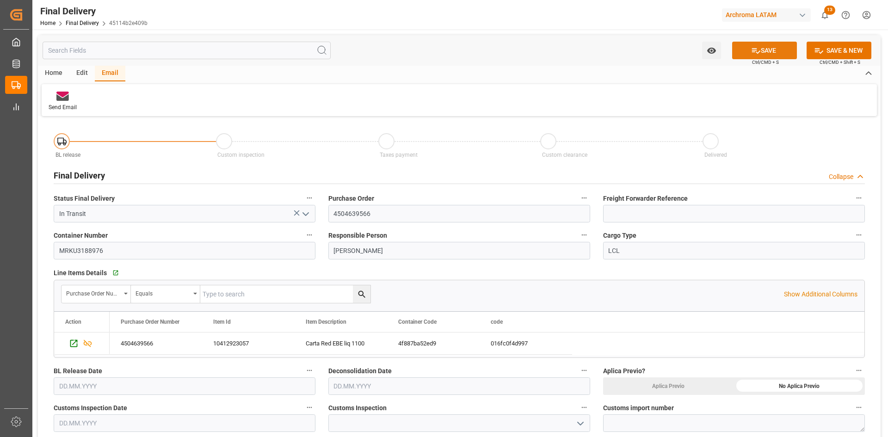
click at [759, 54] on button "SAVE" at bounding box center [764, 51] width 65 height 18
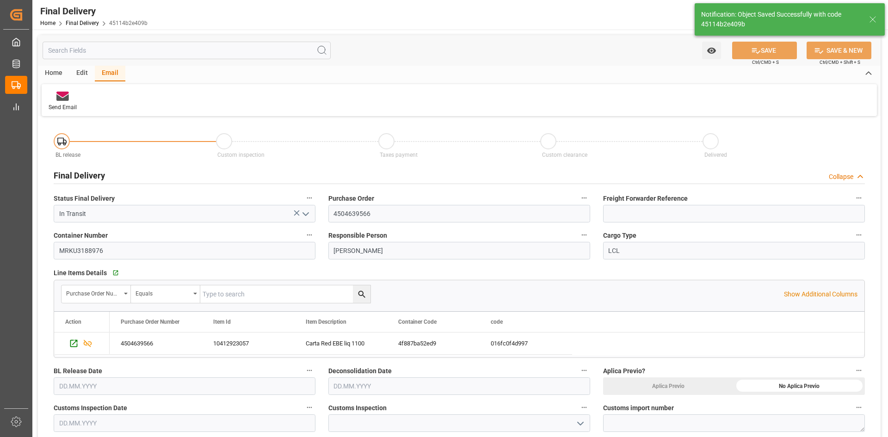
type textarea "1"
type input "In transit to final delivery"
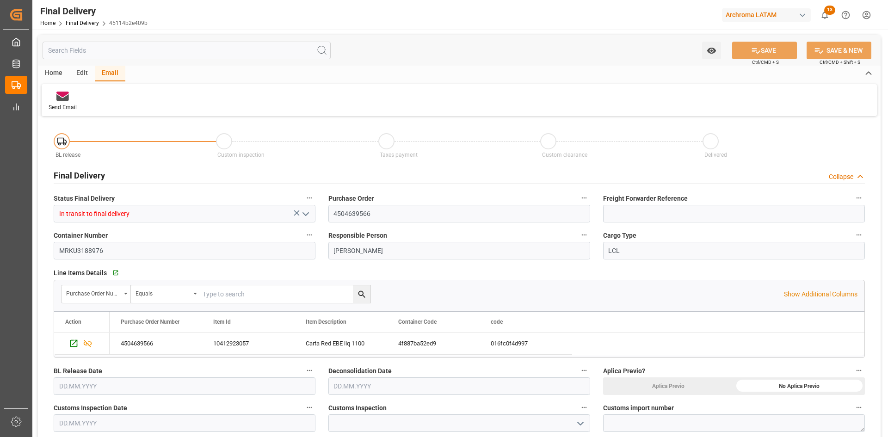
click at [307, 216] on icon "open menu" at bounding box center [305, 214] width 11 height 11
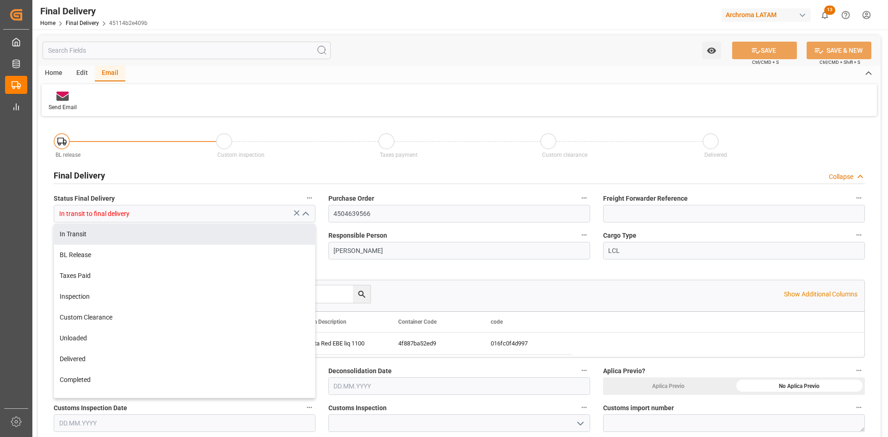
click at [771, 160] on div "BL release Custom inspection Taxes payment Custom clearance Delivered" at bounding box center [459, 142] width 824 height 39
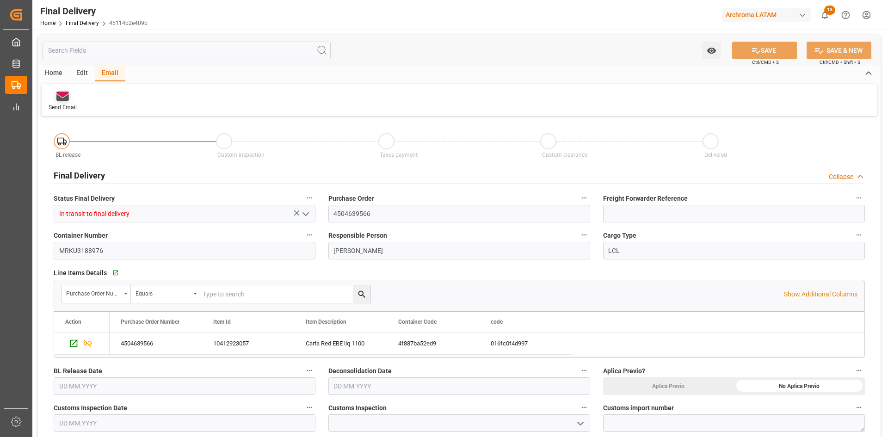
click at [69, 92] on div at bounding box center [63, 96] width 28 height 10
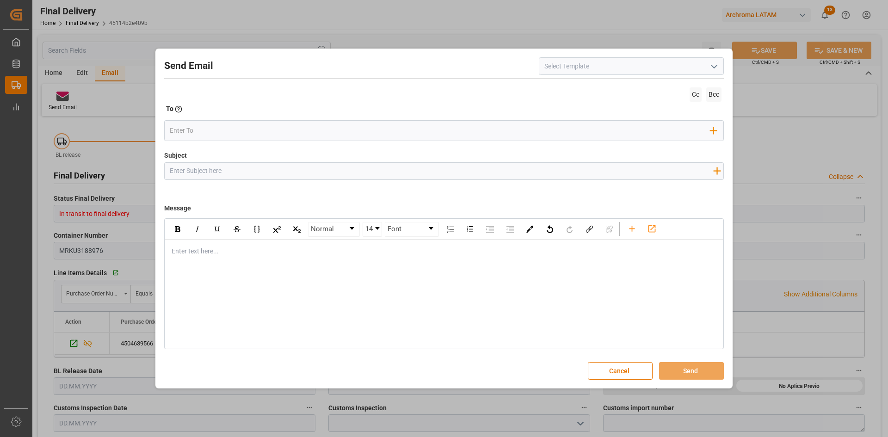
click at [707, 66] on button "open menu" at bounding box center [714, 66] width 14 height 14
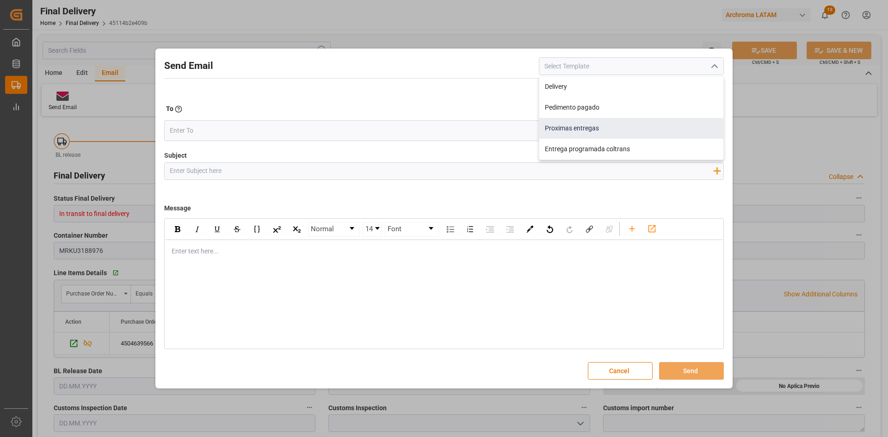
click at [624, 125] on div "Proximas entregas" at bounding box center [631, 128] width 184 height 21
type input "Proximas entregas"
type input "Entregas Semanales"
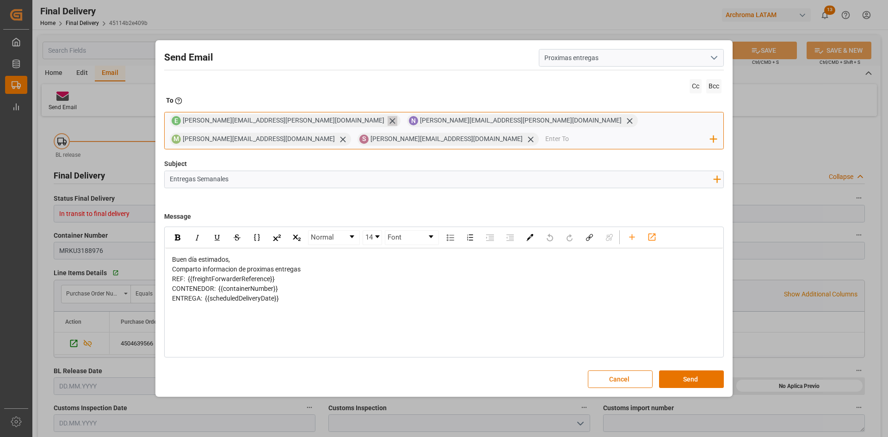
click at [388, 122] on icon at bounding box center [393, 121] width 10 height 10
click at [388, 126] on icon at bounding box center [393, 121] width 10 height 10
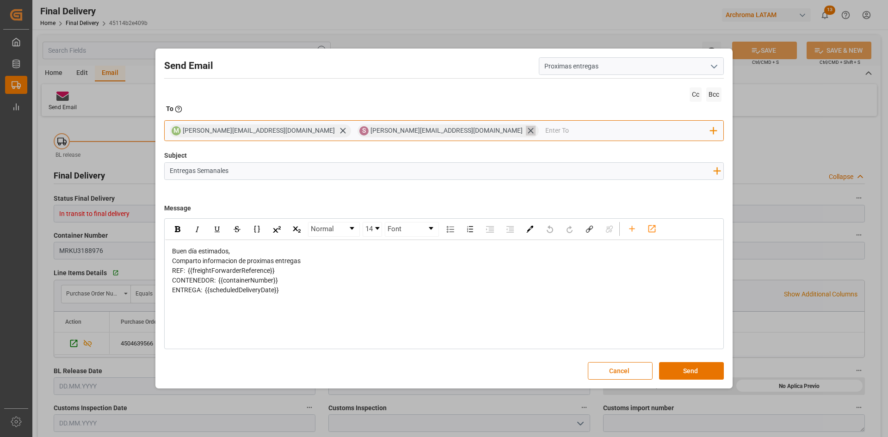
click at [526, 133] on icon at bounding box center [531, 131] width 10 height 10
click at [372, 132] on input "email" at bounding box center [533, 131] width 353 height 14
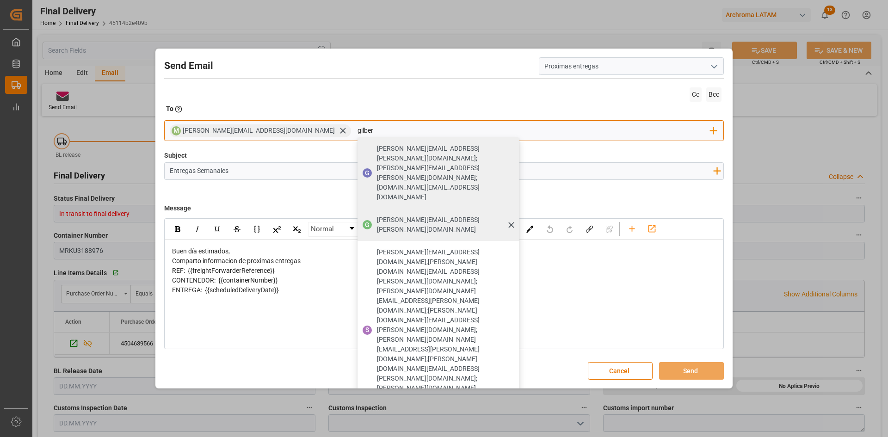
type input "gilber"
click at [377, 215] on span "[PERSON_NAME][EMAIL_ADDRESS][PERSON_NAME][DOMAIN_NAME]" at bounding box center [445, 224] width 136 height 19
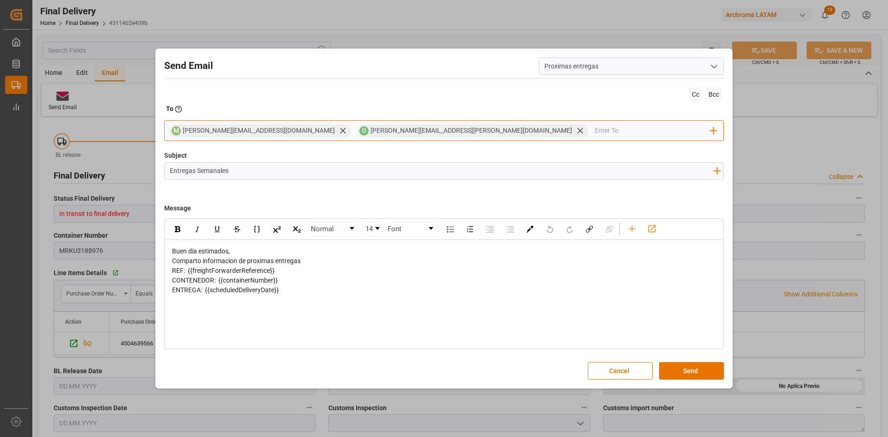
click at [595, 130] on input "email" at bounding box center [653, 131] width 116 height 14
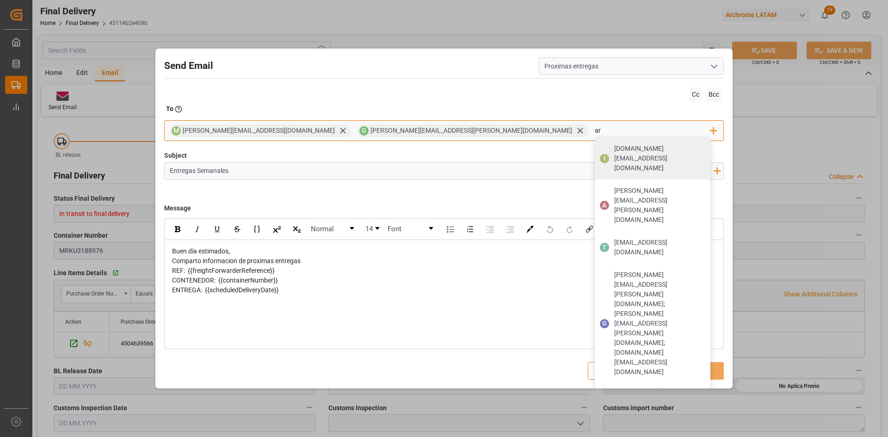
type input "a"
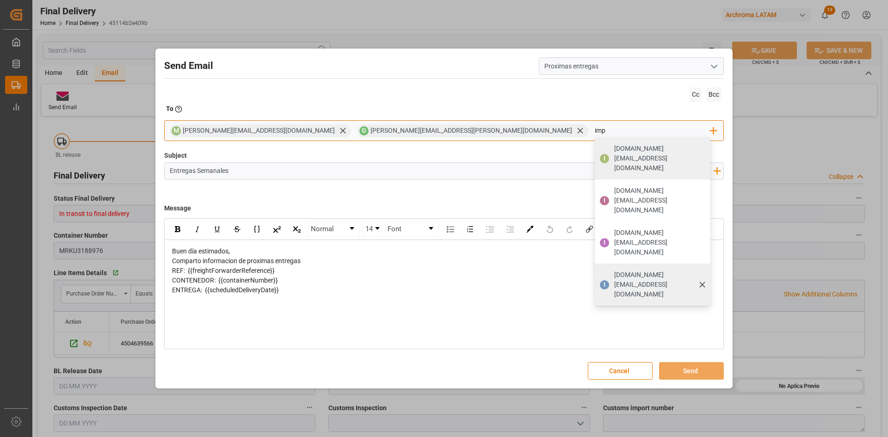
type input "imp"
click at [614, 270] on span "[DOMAIN_NAME][EMAIL_ADDRESS][DOMAIN_NAME]" at bounding box center [659, 284] width 90 height 29
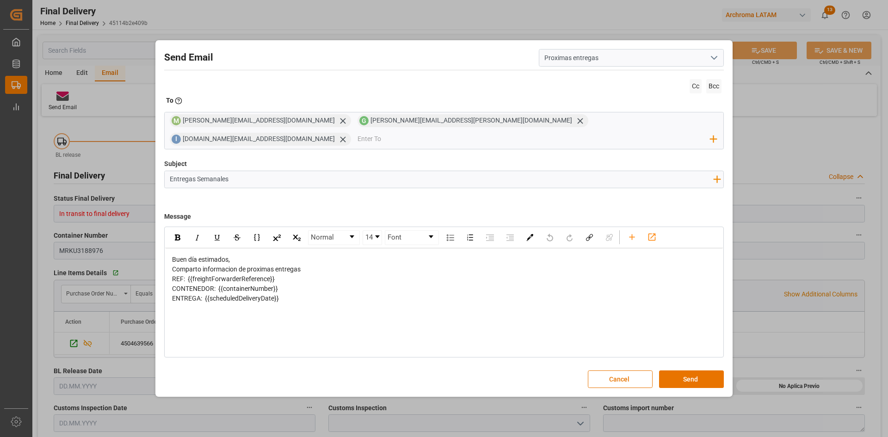
click at [263, 172] on input "Entregas Semanales" at bounding box center [441, 179] width 553 height 16
drag, startPoint x: 258, startPoint y: 172, endPoint x: 162, endPoint y: 173, distance: 95.7
click at [162, 173] on div "Send Email Proximas entregas Cc Bcc To Enter the TO Email address M [PERSON_NAM…" at bounding box center [444, 219] width 573 height 352
click at [279, 277] on div "REF: {{freightForwarderReference}}" at bounding box center [444, 279] width 544 height 10
click at [628, 232] on icon "rdw-toolbar" at bounding box center [632, 237] width 10 height 10
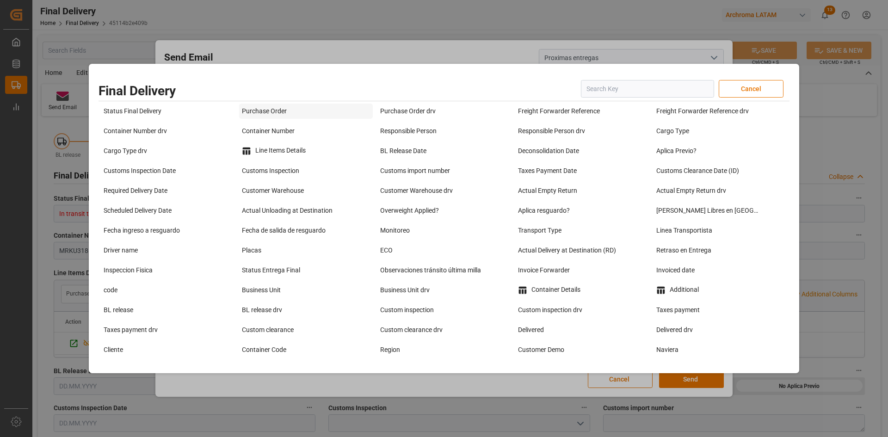
click at [277, 111] on div "Purchase Order" at bounding box center [306, 111] width 134 height 15
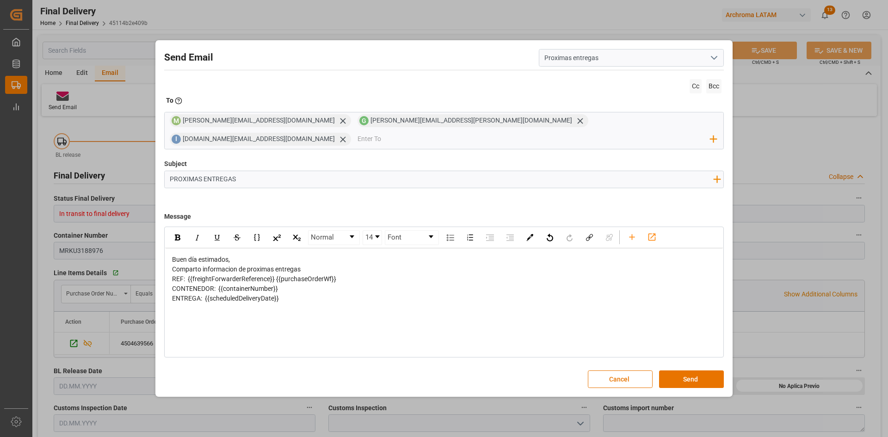
click at [277, 282] on span "REF: {{freightForwarderReference}} {{purchaseOrderWf}}" at bounding box center [254, 278] width 164 height 7
drag, startPoint x: 277, startPoint y: 282, endPoint x: 191, endPoint y: 283, distance: 86.0
click at [191, 283] on span "REF: {{freightForwarderReference}} {{purchaseOrderWf}}" at bounding box center [254, 278] width 164 height 7
click at [305, 276] on div "REF: {{purchaseOrderWf}}" at bounding box center [444, 279] width 544 height 10
drag, startPoint x: 253, startPoint y: 281, endPoint x: 191, endPoint y: 282, distance: 62.0
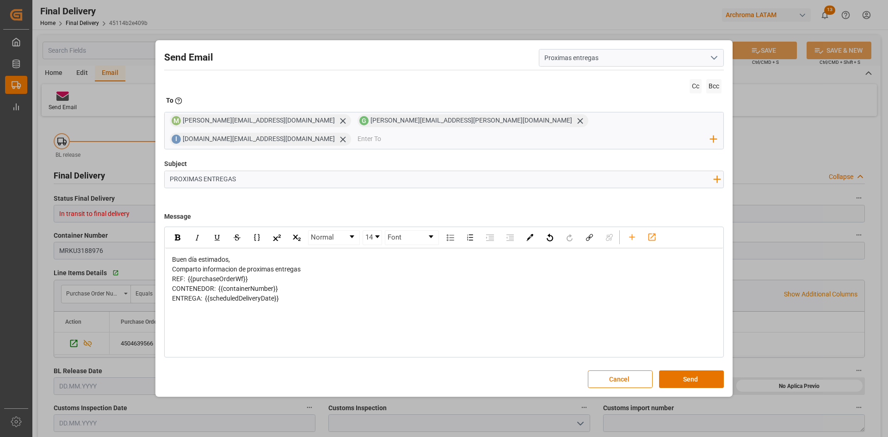
click at [191, 282] on div "REF: {{purchaseOrderWf}}" at bounding box center [444, 279] width 544 height 10
copy span "{{purchaseOrderWf}}"
click at [265, 171] on input "PROXIMAS ENTREGAS" at bounding box center [441, 179] width 553 height 16
paste input "{{purchaseOrderWf}}"
drag, startPoint x: 167, startPoint y: 170, endPoint x: 236, endPoint y: 172, distance: 68.9
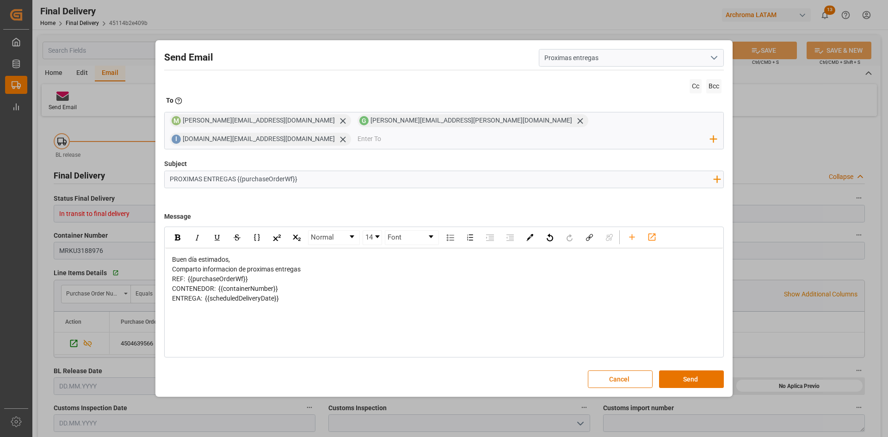
click at [236, 172] on input "PROXIMAS ENTREGAS {{purchaseOrderWf}}" at bounding box center [441, 179] width 553 height 16
type input "NOTIFICACION DE ENTREGA PO {{purchaseOrderWf}}"
click at [573, 132] on input "email" at bounding box center [533, 139] width 353 height 14
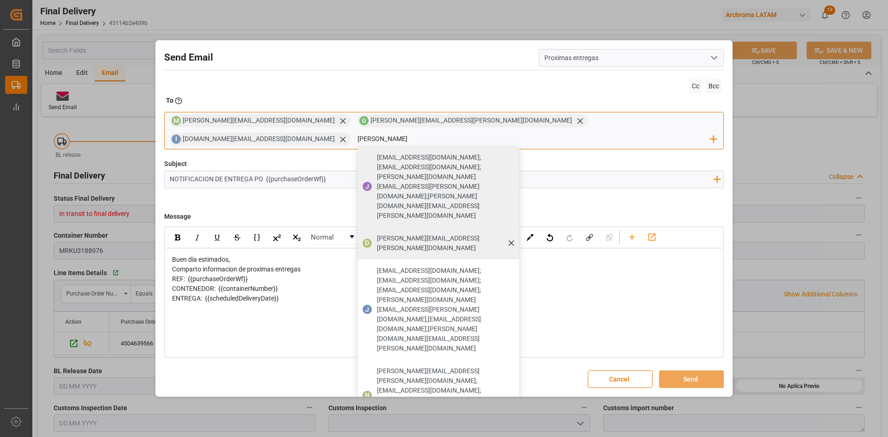
type input "[PERSON_NAME]"
click at [513, 234] on span "[PERSON_NAME][EMAIL_ADDRESS][PERSON_NAME][DOMAIN_NAME]" at bounding box center [445, 243] width 136 height 19
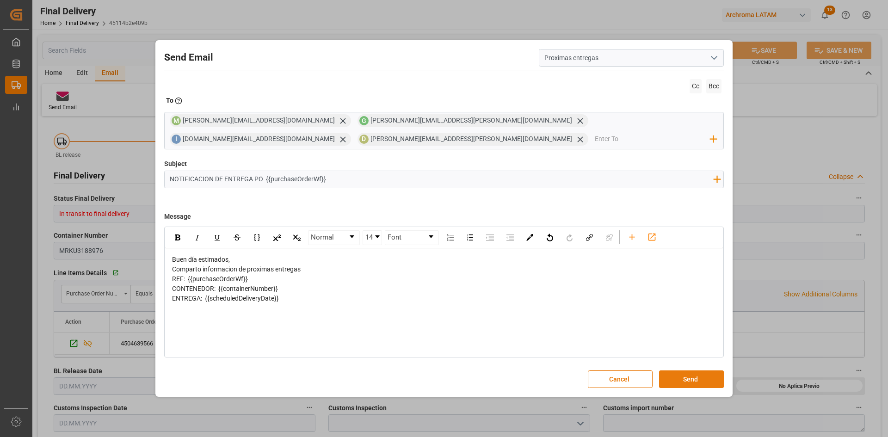
click at [692, 375] on button "Send" at bounding box center [691, 379] width 65 height 18
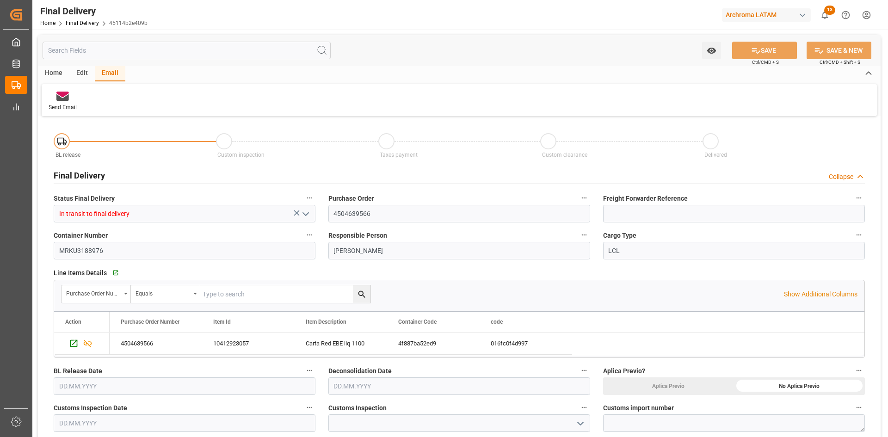
click at [82, 75] on div "Edit" at bounding box center [81, 74] width 25 height 16
click at [154, 99] on div at bounding box center [165, 96] width 35 height 10
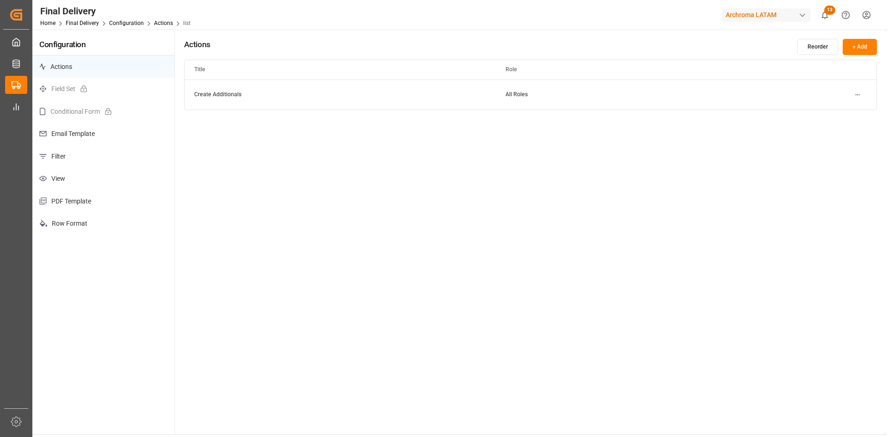
click at [60, 130] on p "Email Template" at bounding box center [103, 134] width 142 height 23
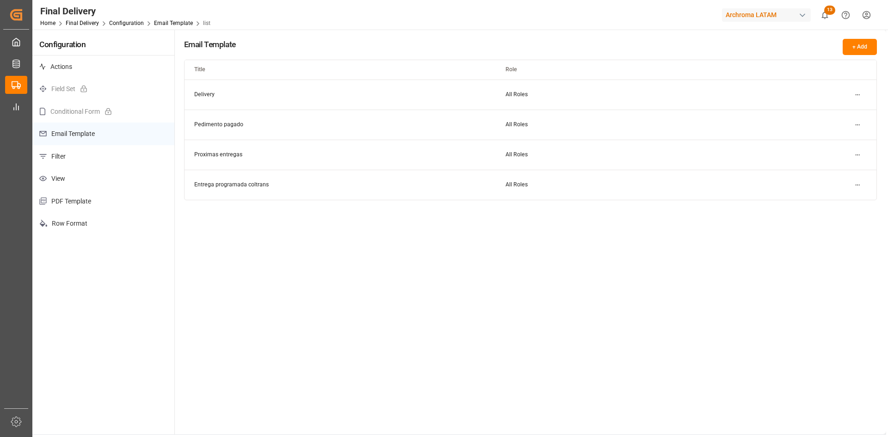
click at [854, 156] on html "Created by potrace 1.15, written by [PERSON_NAME] [DATE]-[DATE] Created by potr…" at bounding box center [444, 218] width 888 height 437
click at [837, 174] on div "Edit" at bounding box center [841, 173] width 48 height 13
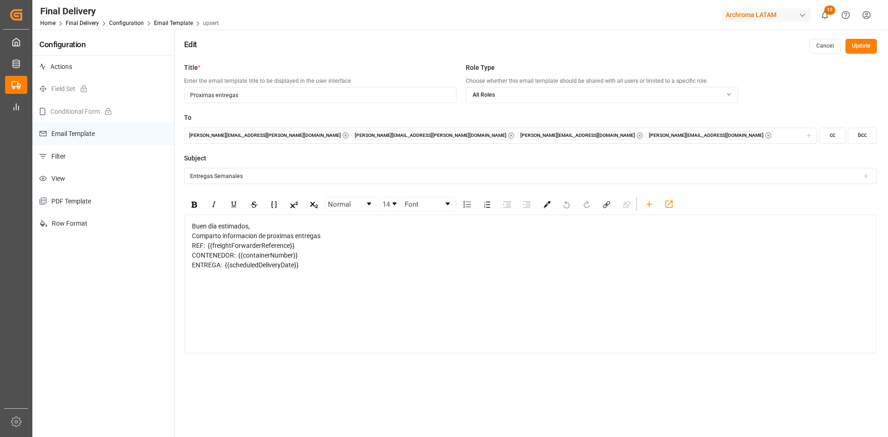
click at [258, 92] on input "Proximas entregas" at bounding box center [320, 95] width 272 height 16
drag, startPoint x: 245, startPoint y: 98, endPoint x: 155, endPoint y: 97, distance: 89.7
click at [155, 97] on div "Configuration Actions Field Set Conditional Form Email Template Filter View PDF…" at bounding box center [459, 263] width 854 height 466
click at [255, 97] on input "Proximas entregas" at bounding box center [320, 95] width 272 height 16
drag, startPoint x: 255, startPoint y: 97, endPoint x: 186, endPoint y: 97, distance: 68.9
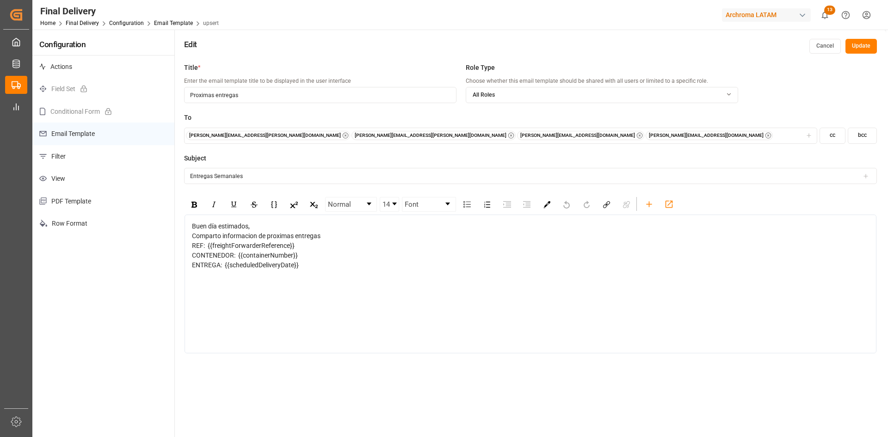
click at [186, 97] on input "Proximas entregas" at bounding box center [320, 95] width 272 height 16
paste input "NOTIFICACION DE ENTREGA PO 4504639566"
drag, startPoint x: 308, startPoint y: 96, endPoint x: 297, endPoint y: 96, distance: 10.2
click at [297, 96] on input "NOTIFICACION DE ENTREGA PO 4504639566" at bounding box center [320, 95] width 272 height 16
click at [296, 95] on input "NOTIFICACION DE ENTREGA PO 4504639566" at bounding box center [320, 95] width 272 height 16
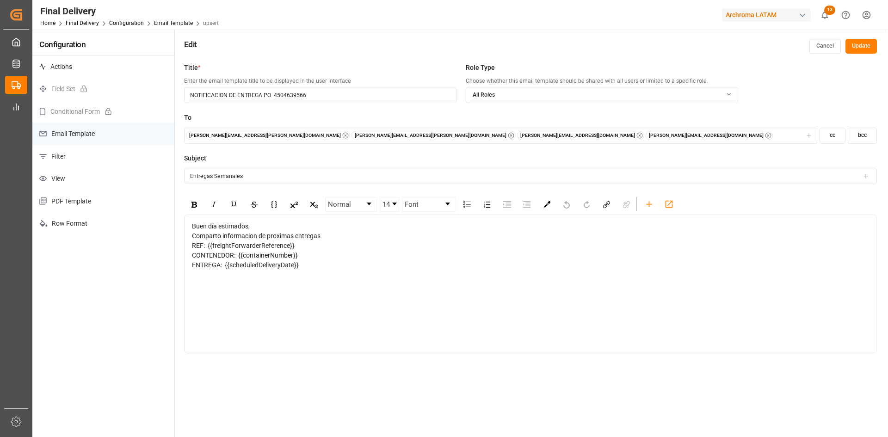
click at [296, 95] on input "NOTIFICACION DE ENTREGA PO 4504639566" at bounding box center [320, 95] width 272 height 16
type input "NOTIFICACION DE ENTREGA PO"
click at [765, 136] on icon "button" at bounding box center [768, 135] width 6 height 6
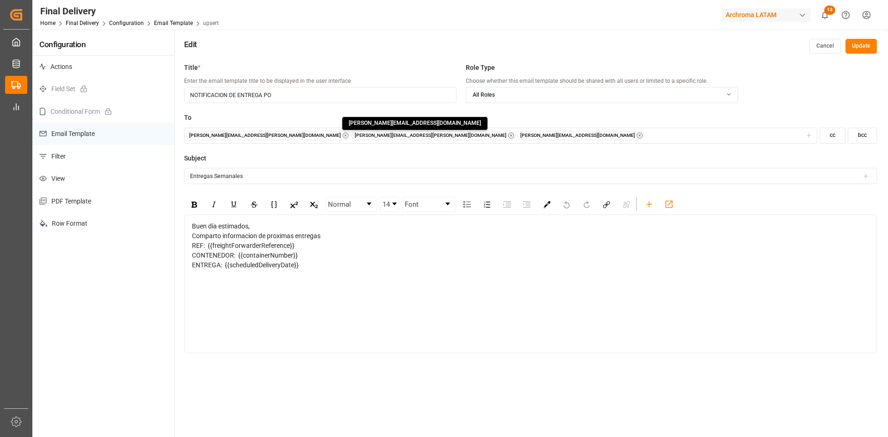
click at [517, 136] on div "[PERSON_NAME][EMAIL_ADDRESS][DOMAIN_NAME] [DOMAIN_NAME][EMAIL_ADDRESS][DOMAIN_N…" at bounding box center [580, 135] width 127 height 9
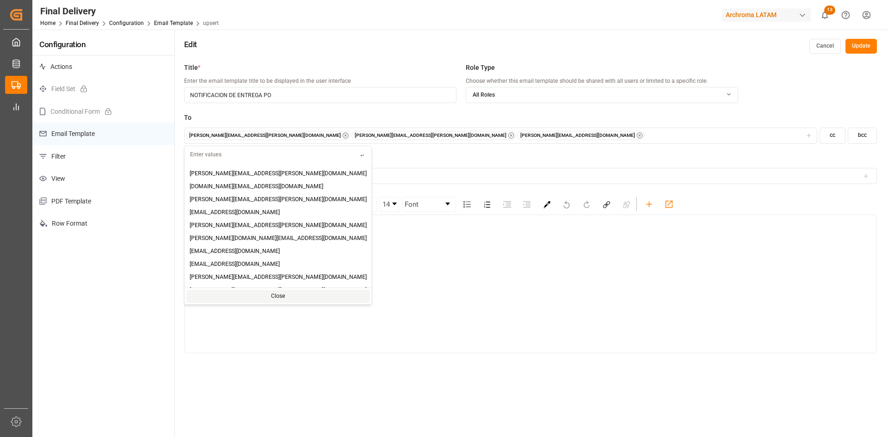
click at [342, 138] on icon "button" at bounding box center [345, 135] width 6 height 6
click at [342, 135] on icon "button" at bounding box center [345, 135] width 6 height 6
click at [287, 136] on div "[PERSON_NAME][EMAIL_ADDRESS][DOMAIN_NAME]" at bounding box center [500, 135] width 629 height 9
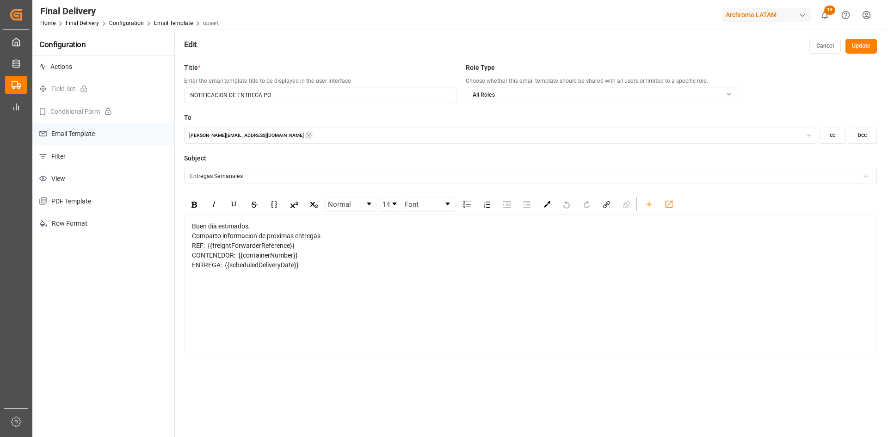
click at [287, 136] on div "[PERSON_NAME][EMAIL_ADDRESS][DOMAIN_NAME]" at bounding box center [500, 135] width 629 height 9
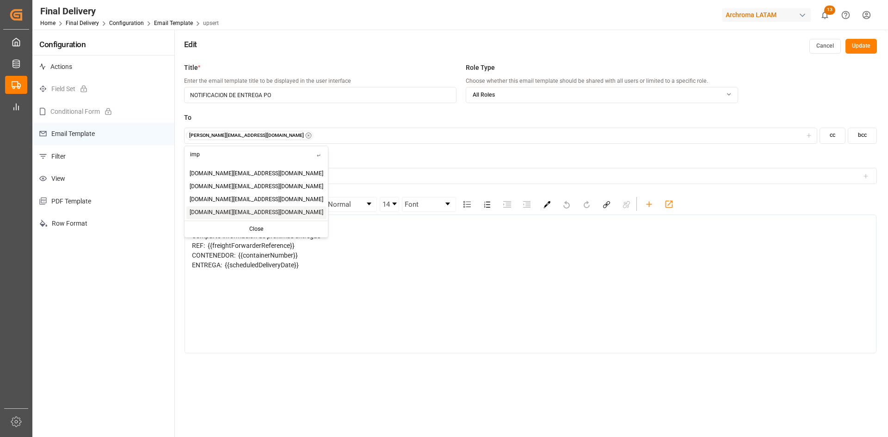
type input "imp"
click at [240, 214] on span "[DOMAIN_NAME][EMAIL_ADDRESS][DOMAIN_NAME]" at bounding box center [257, 213] width 134 height 8
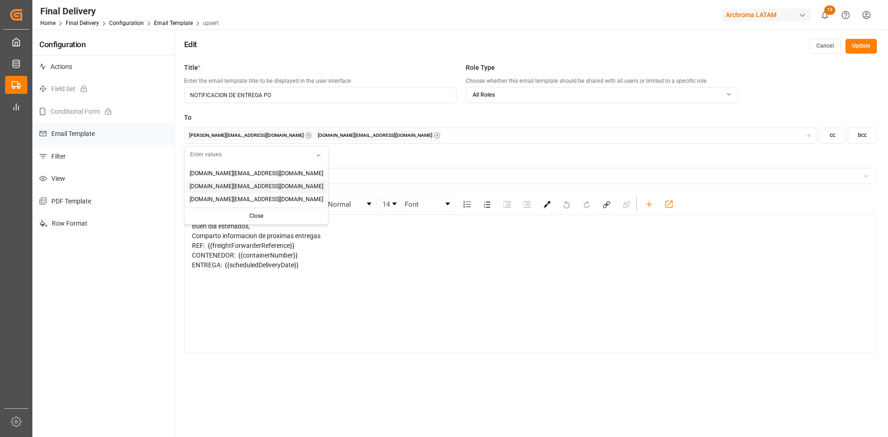
click at [229, 155] on input "text" at bounding box center [251, 154] width 132 height 16
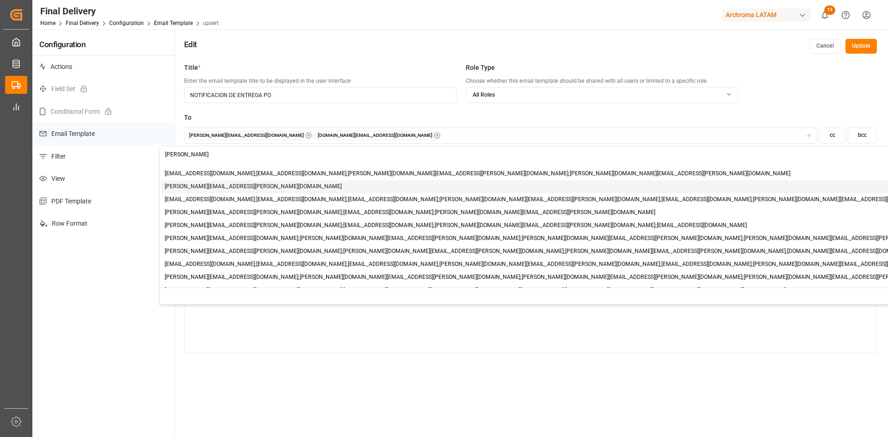
type input "[PERSON_NAME]"
click at [216, 184] on span "[PERSON_NAME][EMAIL_ADDRESS][PERSON_NAME][DOMAIN_NAME]" at bounding box center [253, 187] width 177 height 8
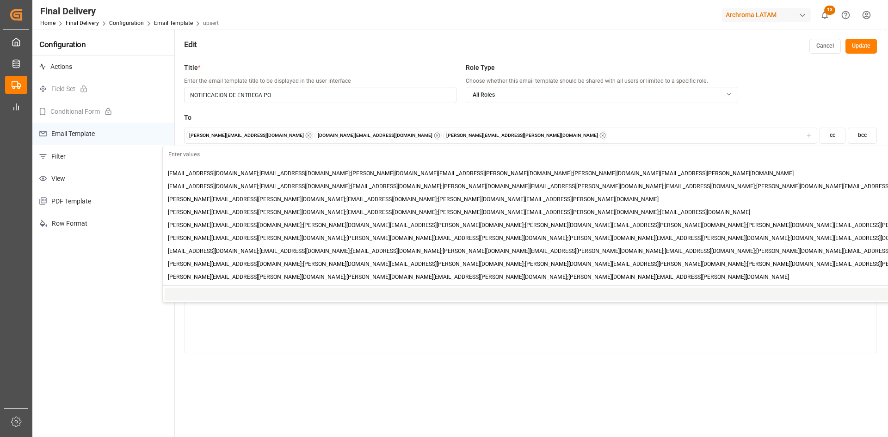
click at [646, 341] on div "Buen día estimados, Comparto informacion de proximas entregas REF: {{freightFor…" at bounding box center [531, 284] width 692 height 139
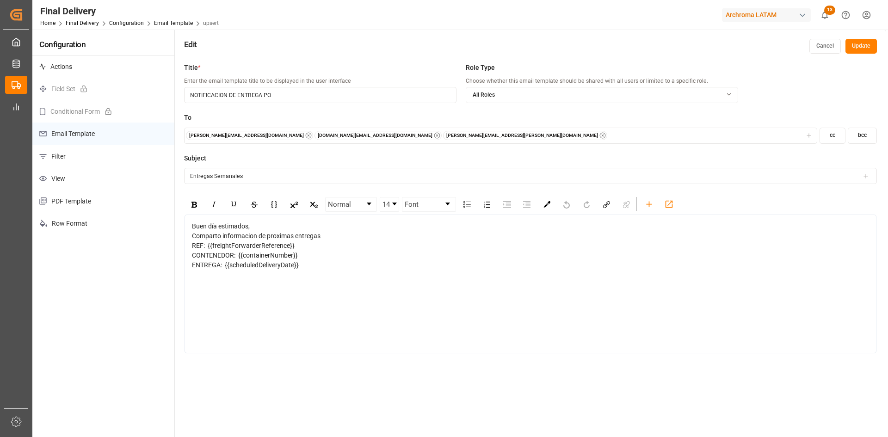
click at [300, 251] on div "REF: {{freightForwarderReference}}" at bounding box center [531, 246] width 678 height 10
drag, startPoint x: 299, startPoint y: 255, endPoint x: 194, endPoint y: 256, distance: 105.0
click at [194, 251] on div "REF: {{freightForwarderReference}}" at bounding box center [531, 246] width 678 height 10
click at [649, 205] on icon "rdw-toolbar" at bounding box center [649, 204] width 6 height 6
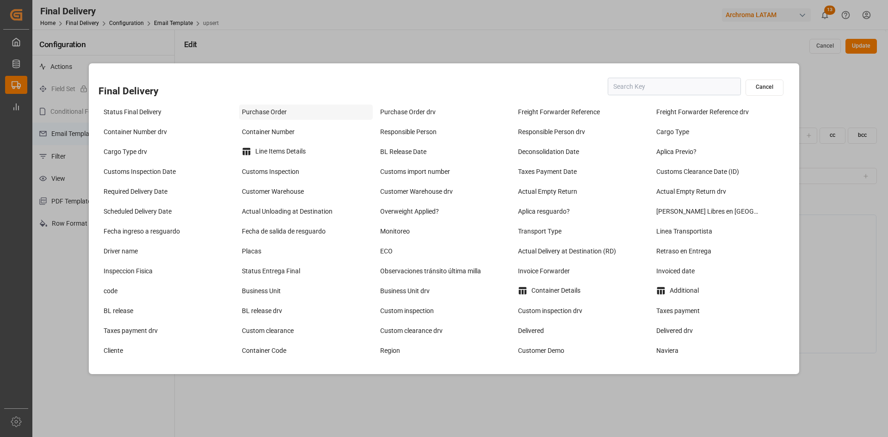
click at [274, 113] on div "Purchase Order" at bounding box center [306, 112] width 134 height 15
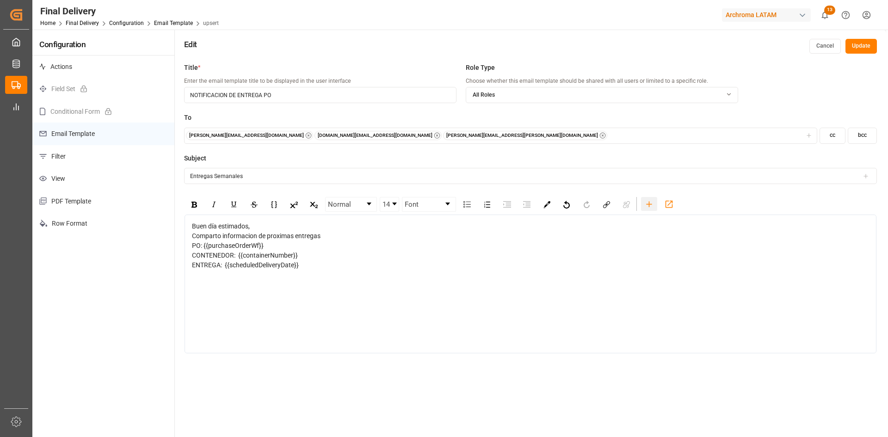
click at [650, 203] on icon "rdw-toolbar" at bounding box center [649, 204] width 10 height 10
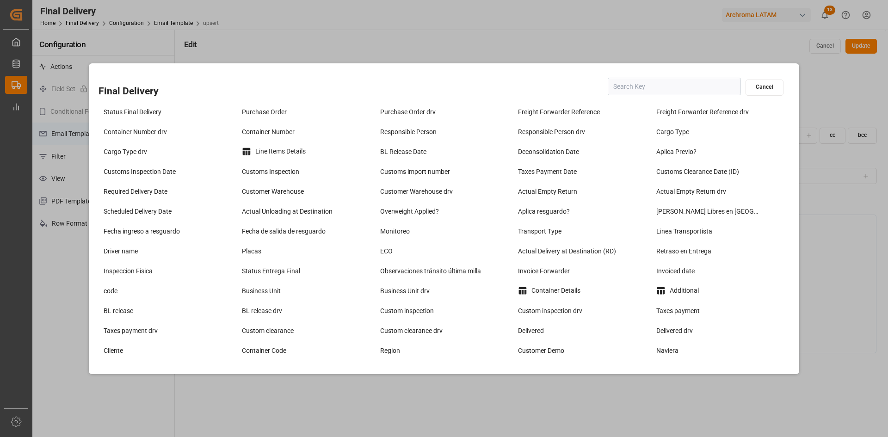
click at [753, 86] on button "Cancel" at bounding box center [764, 88] width 38 height 16
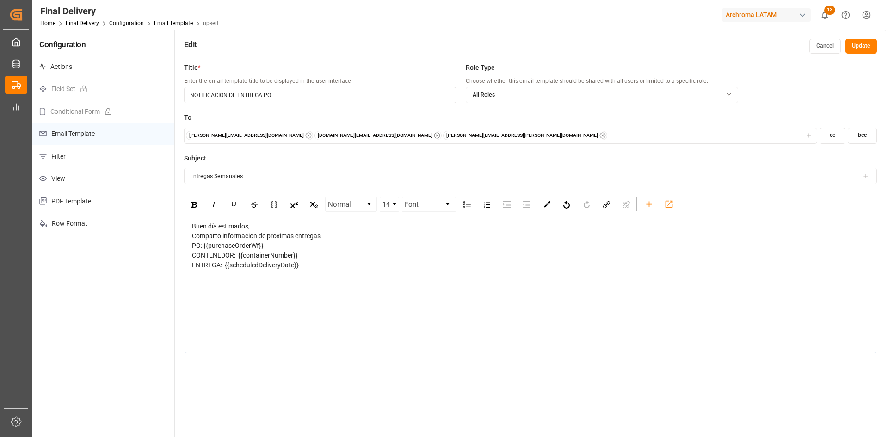
click at [347, 270] on div "ENTREGA: {{scheduledDeliveryDate}}" at bounding box center [531, 265] width 678 height 10
drag, startPoint x: 274, startPoint y: 256, endPoint x: 206, endPoint y: 259, distance: 68.0
click at [206, 251] on div "PO: {{purchaseOrderWf}}" at bounding box center [531, 246] width 678 height 10
copy span "{{purchaseOrderWf}}"
click at [255, 174] on input "Entregas Semanales" at bounding box center [530, 176] width 693 height 16
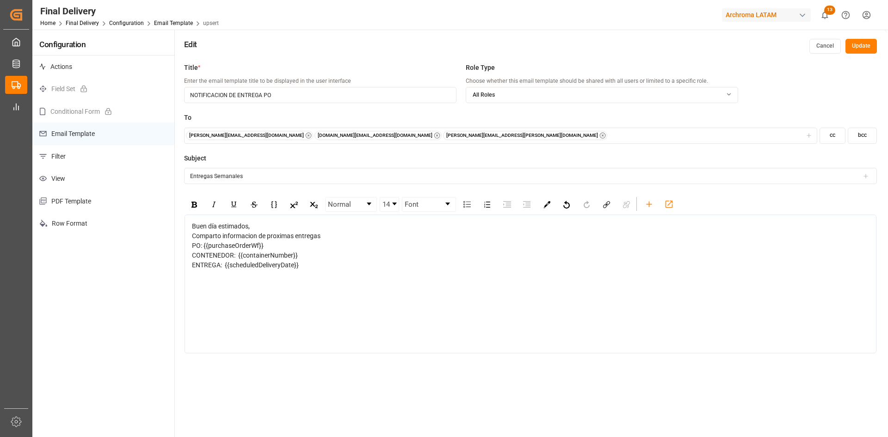
paste input "{{purchaseOrderWf}}"
drag, startPoint x: 279, startPoint y: 98, endPoint x: 170, endPoint y: 97, distance: 109.6
click at [170, 97] on div "Configuration Actions Field Set Conditional Form Email Template Filter View PDF…" at bounding box center [459, 263] width 854 height 466
drag, startPoint x: 186, startPoint y: 174, endPoint x: 242, endPoint y: 179, distance: 56.2
click at [242, 179] on input "Entregas Semanales {{purchaseOrderWf}}" at bounding box center [530, 176] width 693 height 16
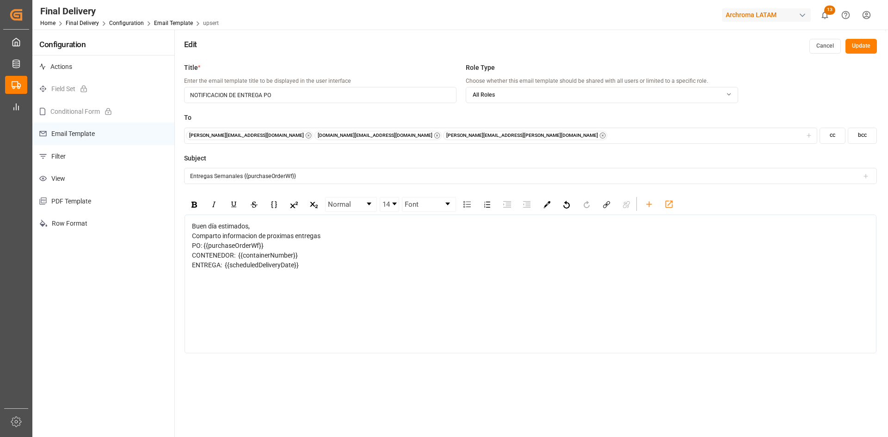
paste input "NOTIFICACION DE ENTREGA PO"
type input "NOTIFICACION DE ENTREGA PO {{purchaseOrderWf}}"
click at [282, 96] on input "NOTIFICACION DE ENTREGA PO" at bounding box center [320, 95] width 272 height 16
type input "NOTIFICACION DE ENTREGA [GEOGRAPHIC_DATA]"
click at [863, 45] on button "Update" at bounding box center [860, 46] width 31 height 15
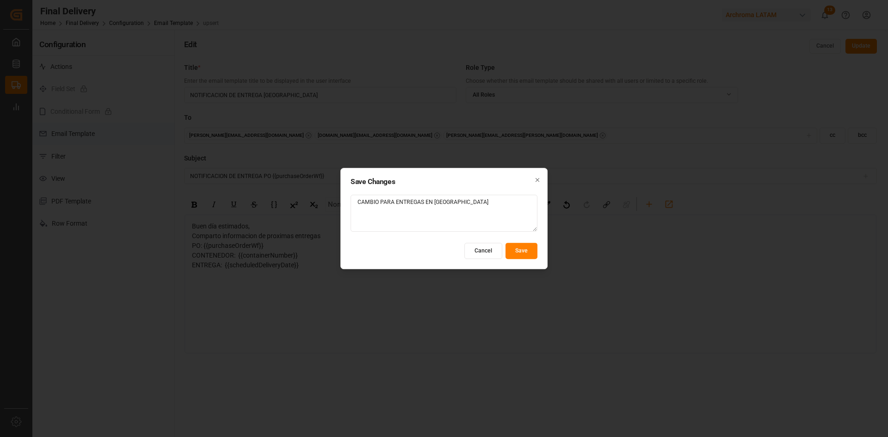
type textarea "CAMBIO PARA ENTREGAS EN [GEOGRAPHIC_DATA]"
click at [522, 253] on button "Save" at bounding box center [521, 251] width 32 height 16
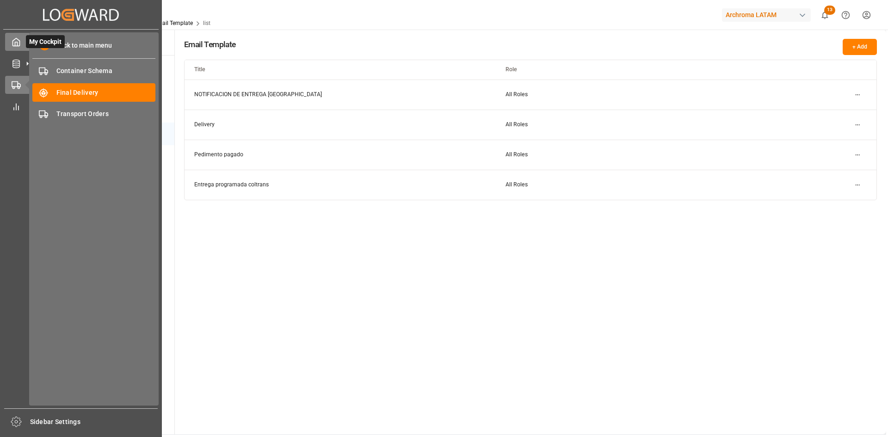
click at [19, 43] on icon at bounding box center [16, 41] width 9 height 9
